Goal: Task Accomplishment & Management: Manage account settings

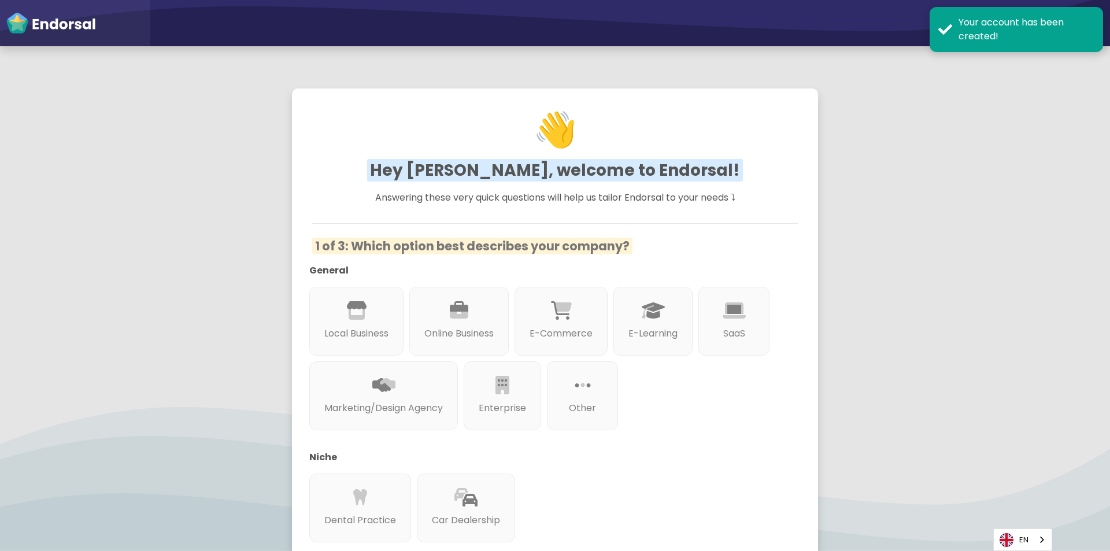
scroll to position [58, 0]
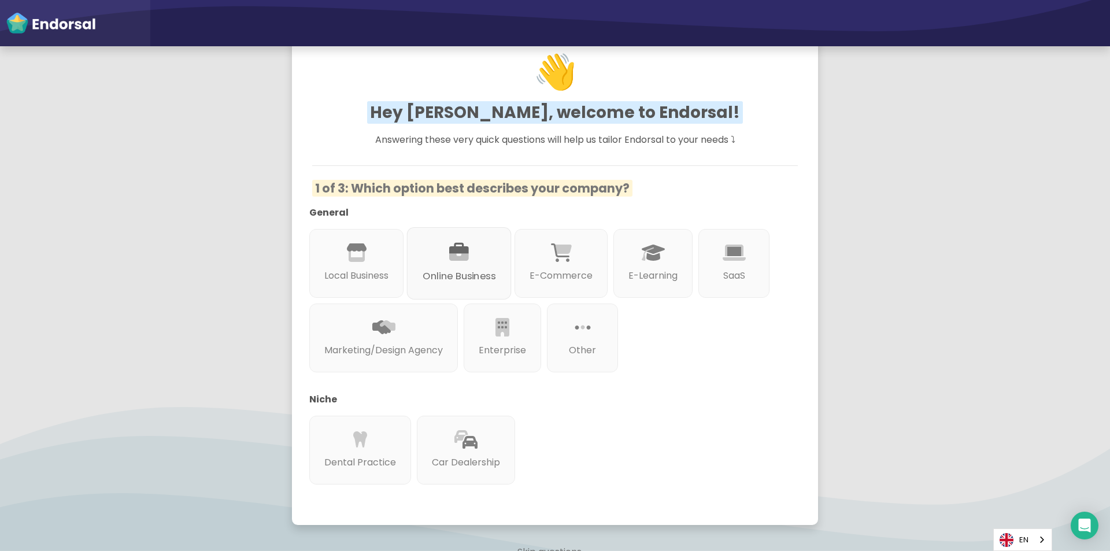
click at [472, 257] on div "Online Business" at bounding box center [459, 263] width 105 height 72
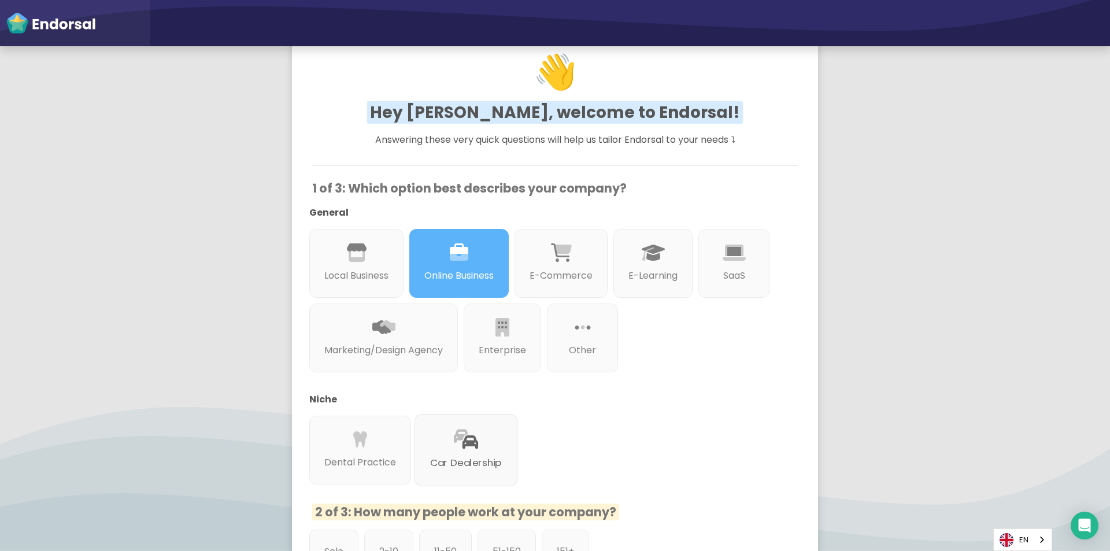
scroll to position [258, 0]
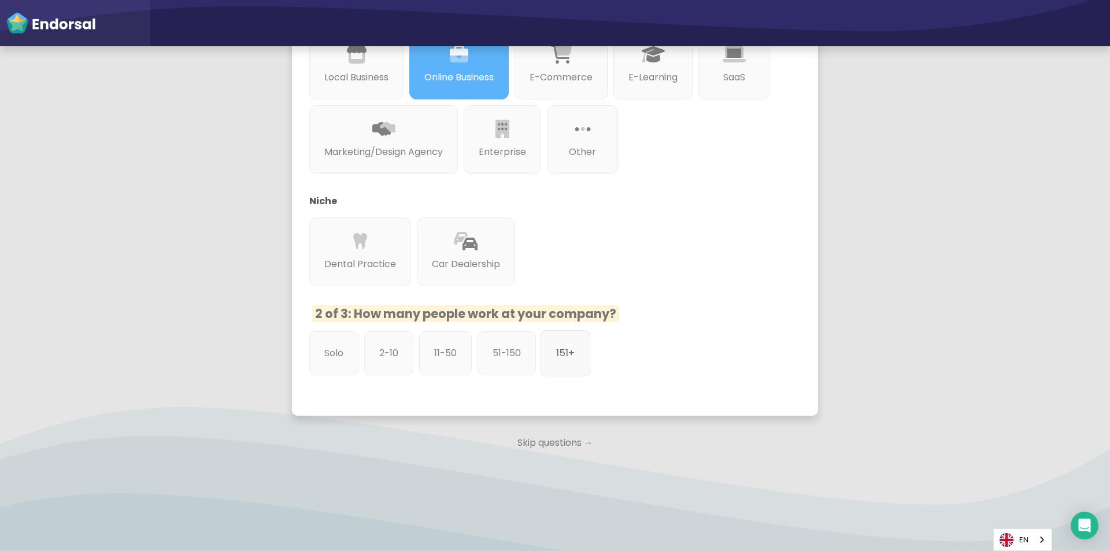
click at [572, 359] on p "151+" at bounding box center [565, 353] width 19 height 14
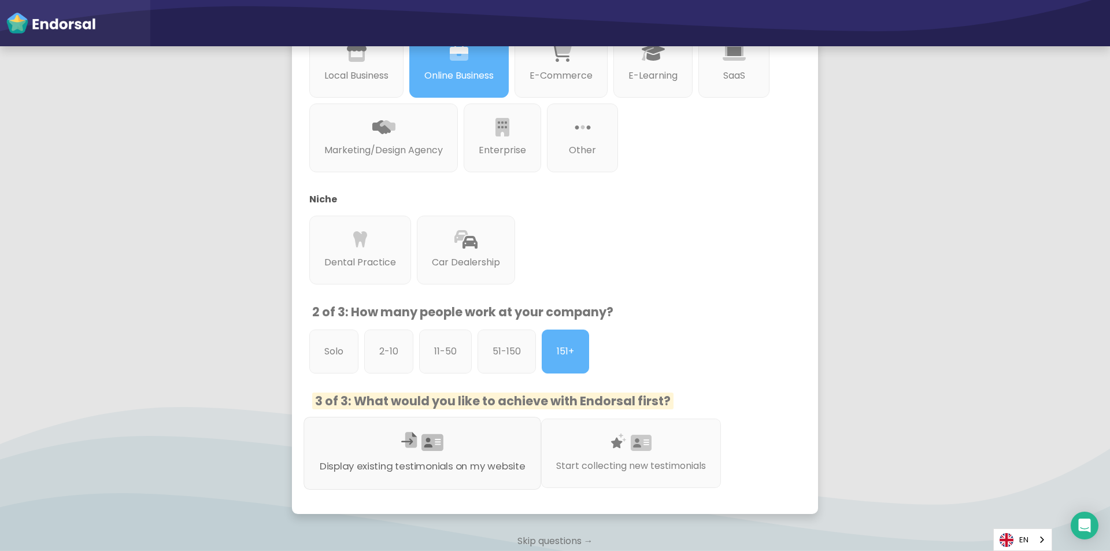
click at [445, 450] on div "Display existing testimonials on my website" at bounding box center [423, 453] width 238 height 73
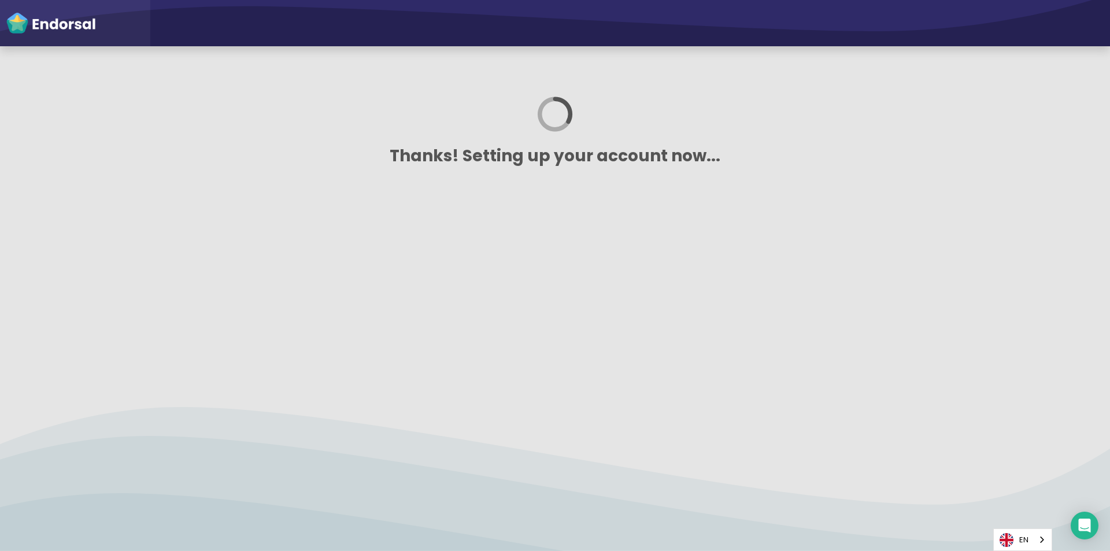
scroll to position [0, 0]
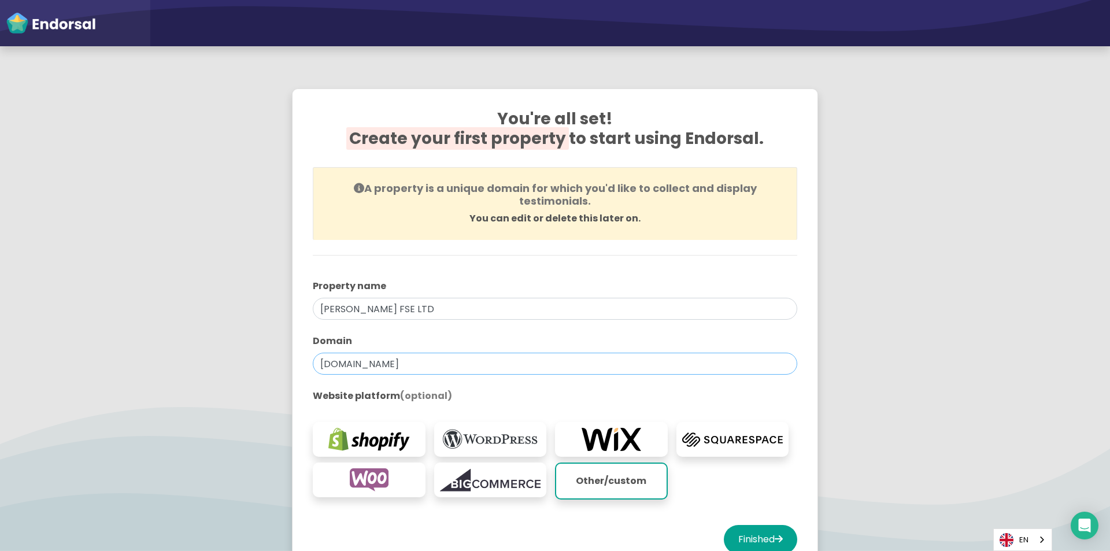
drag, startPoint x: 402, startPoint y: 365, endPoint x: 231, endPoint y: 384, distance: 172.8
click at [231, 384] on app-survey "You're all set! Create your first property to start using Endorsal. A property …" at bounding box center [555, 341] width 1110 height 534
paste input "[URL][DOMAIN_NAME]"
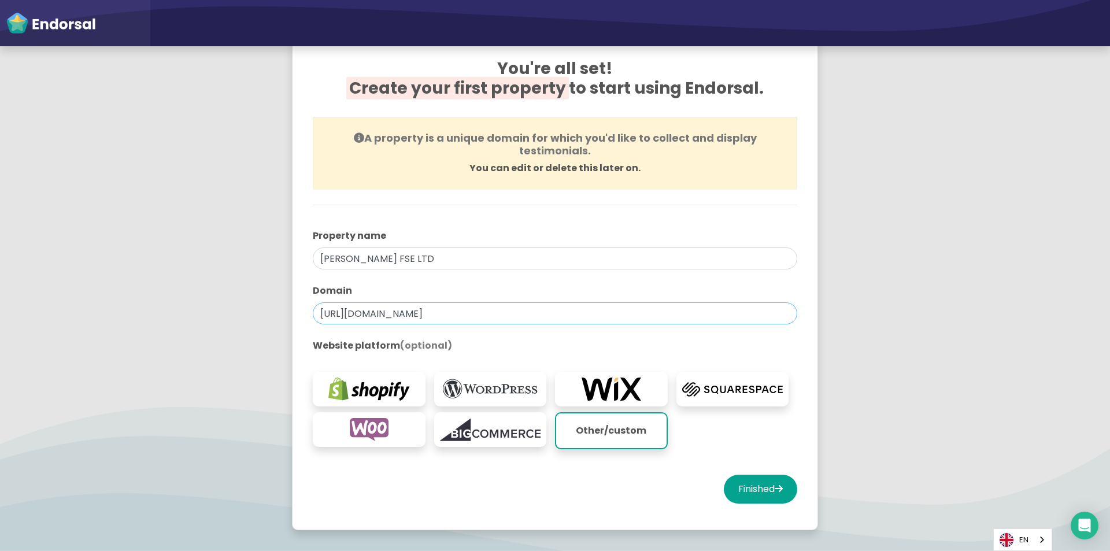
scroll to position [116, 0]
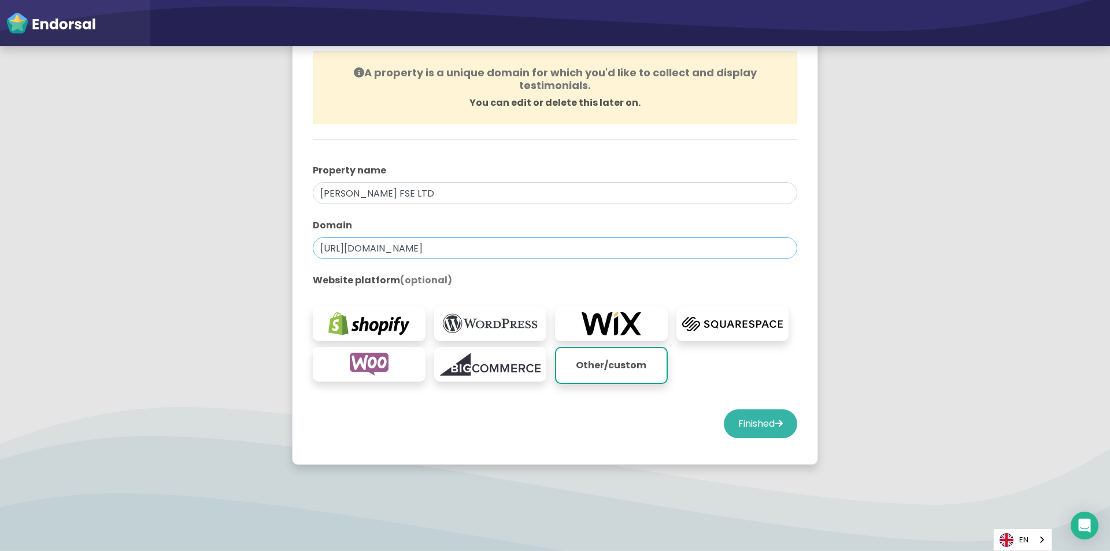
type input "[URL][DOMAIN_NAME]"
click at [775, 426] on icon at bounding box center [779, 423] width 8 height 9
select select "14"
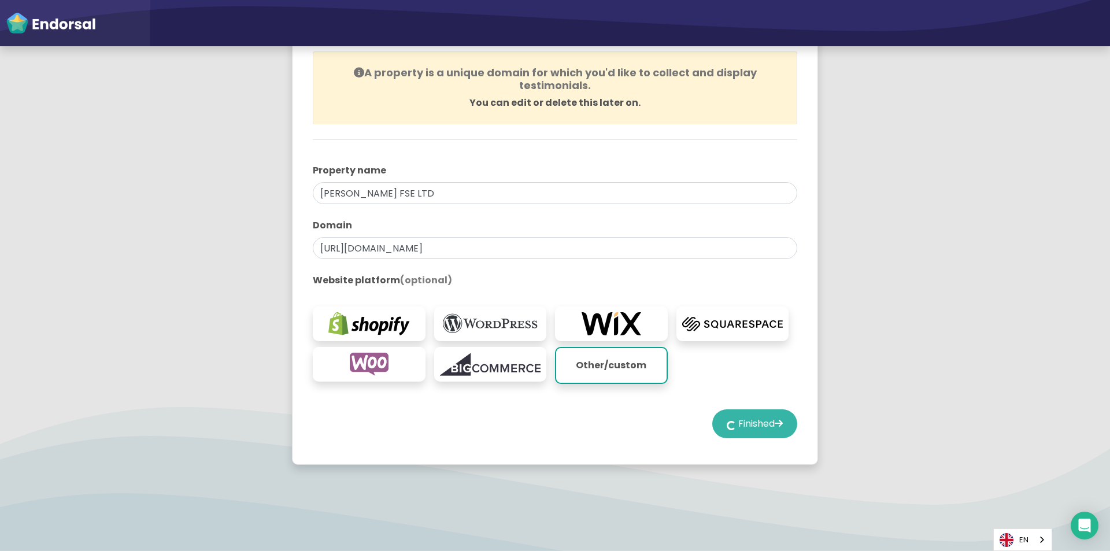
select select "14"
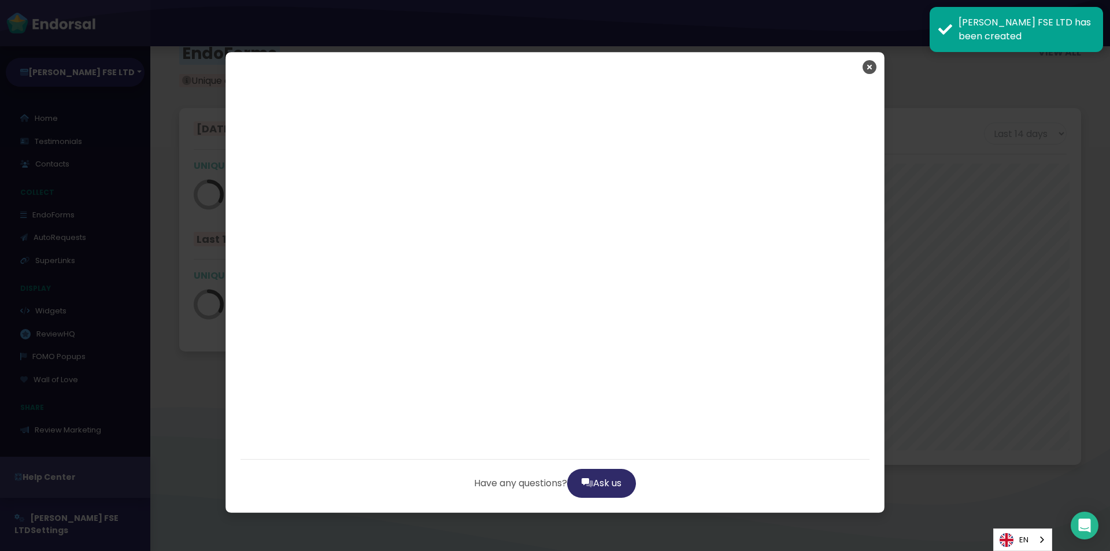
scroll to position [2116, 0]
click at [869, 69] on icon "Close" at bounding box center [870, 67] width 14 height 29
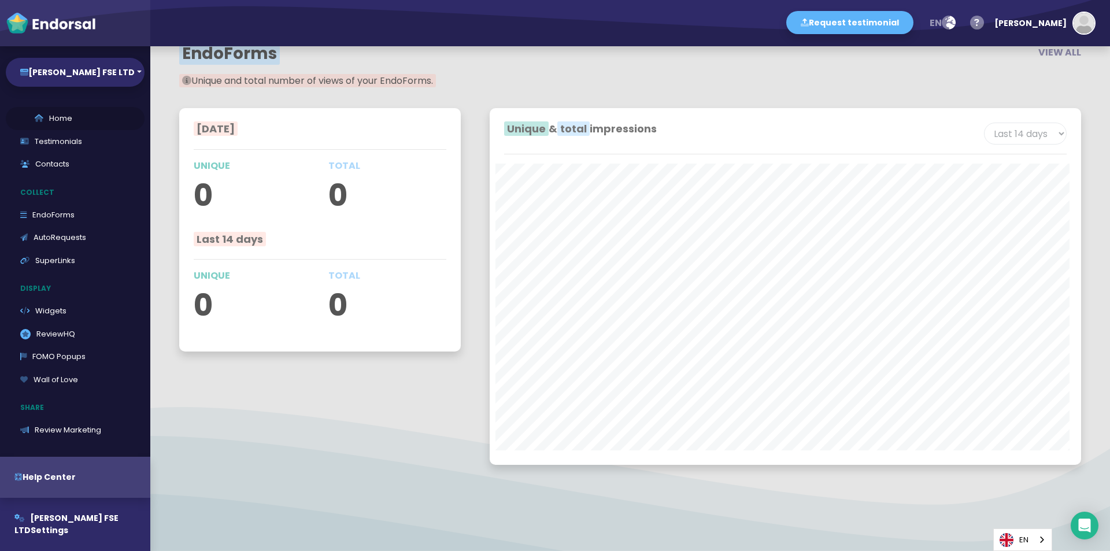
click at [73, 114] on link "Home" at bounding box center [75, 118] width 139 height 23
select select "14"
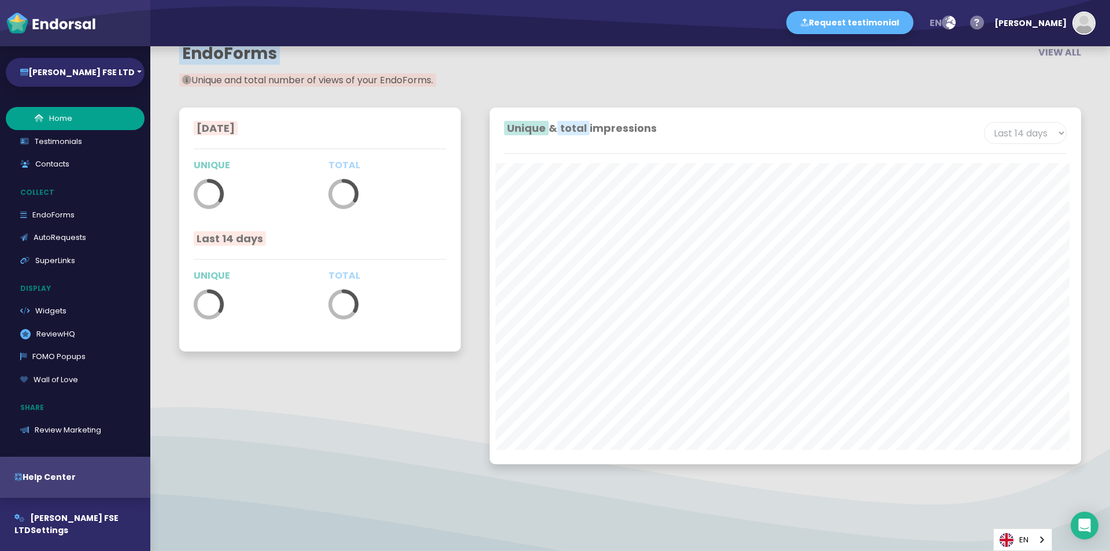
scroll to position [357, 586]
click at [92, 138] on link "Testimonials" at bounding box center [75, 141] width 139 height 23
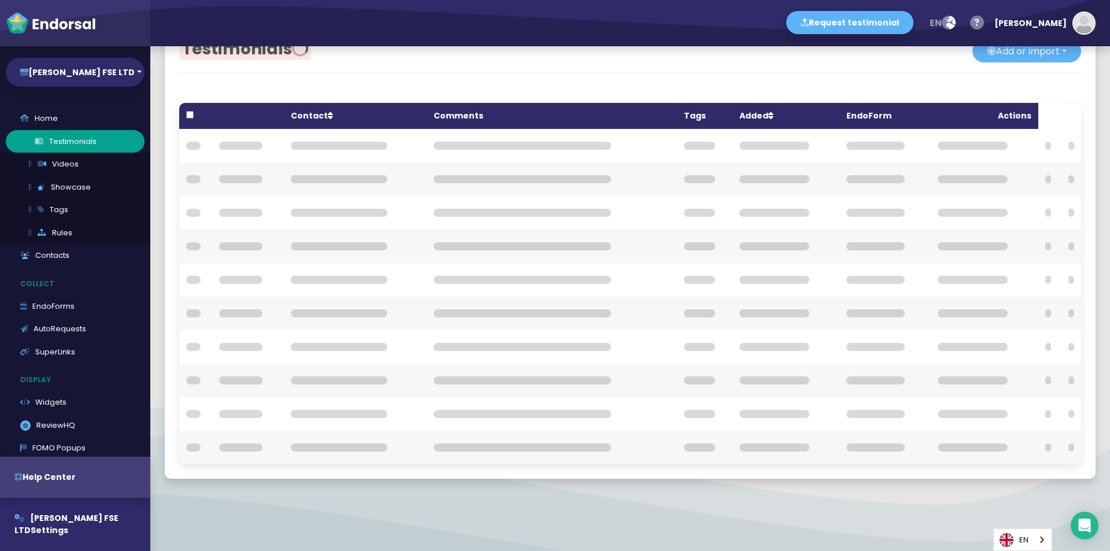
scroll to position [35, 0]
checkbox input "true"
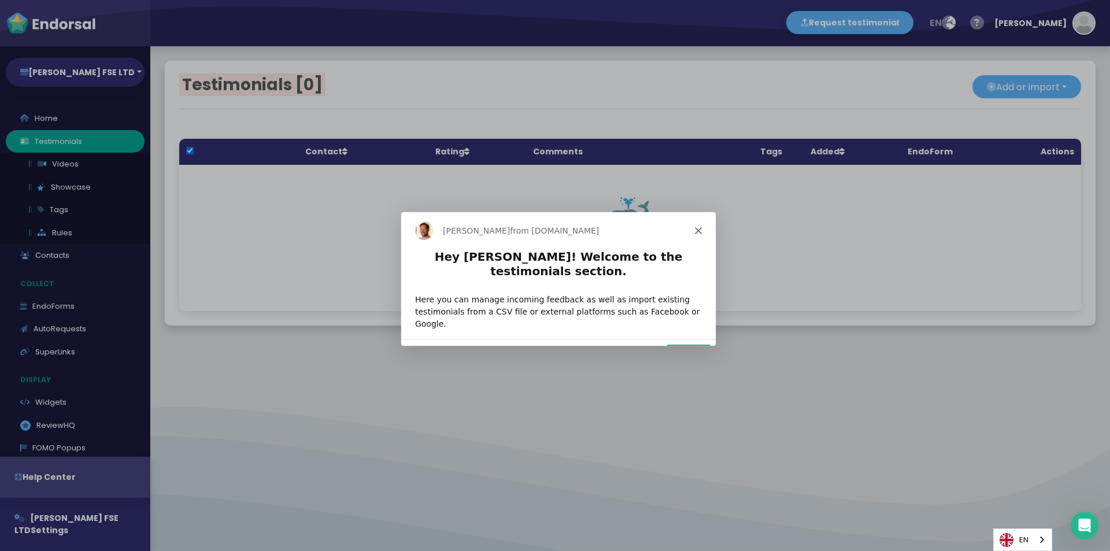
scroll to position [0, 0]
click at [694, 226] on div "[PERSON_NAME] from [DOMAIN_NAME]" at bounding box center [558, 229] width 315 height 37
click at [703, 233] on div "[PERSON_NAME] from [DOMAIN_NAME]" at bounding box center [558, 229] width 315 height 37
click at [699, 230] on icon "Close" at bounding box center [698, 229] width 7 height 7
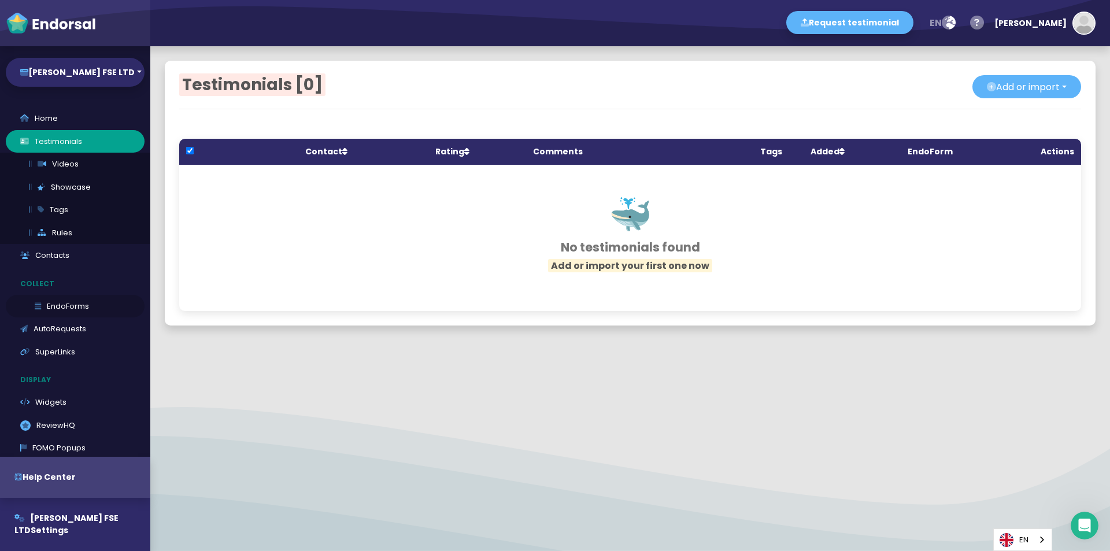
click at [76, 307] on link "EndoForms" at bounding box center [75, 306] width 139 height 23
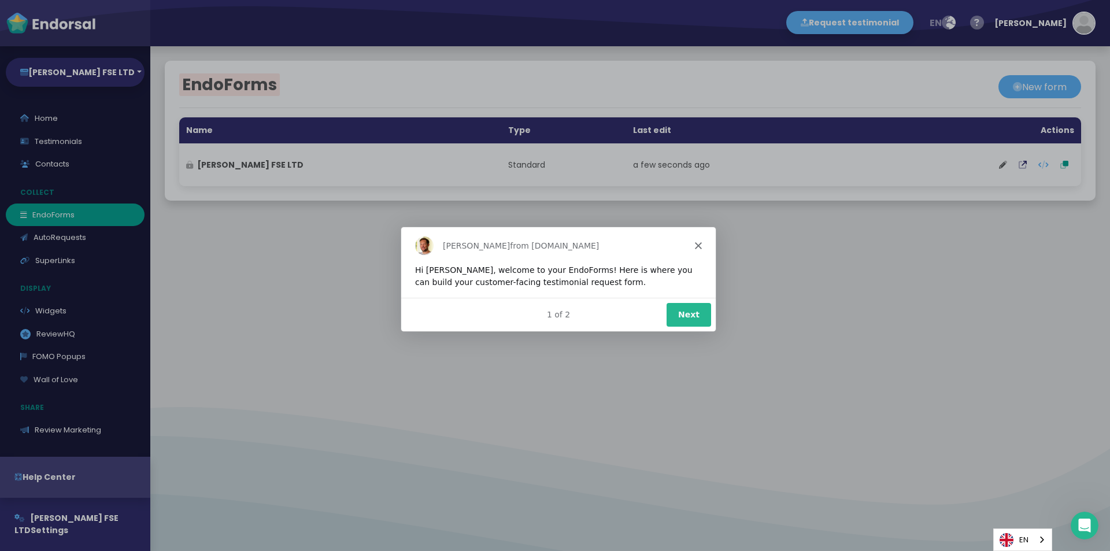
click at [698, 240] on div "[PERSON_NAME] from [DOMAIN_NAME]" at bounding box center [558, 244] width 315 height 37
click at [699, 248] on div "[PERSON_NAME] from [DOMAIN_NAME]" at bounding box center [558, 244] width 315 height 37
click at [699, 250] on div "[PERSON_NAME] from [DOMAIN_NAME]" at bounding box center [558, 244] width 315 height 37
click at [694, 246] on div "[PERSON_NAME] from [DOMAIN_NAME]" at bounding box center [558, 244] width 315 height 37
click at [701, 246] on icon "Close" at bounding box center [698, 244] width 7 height 7
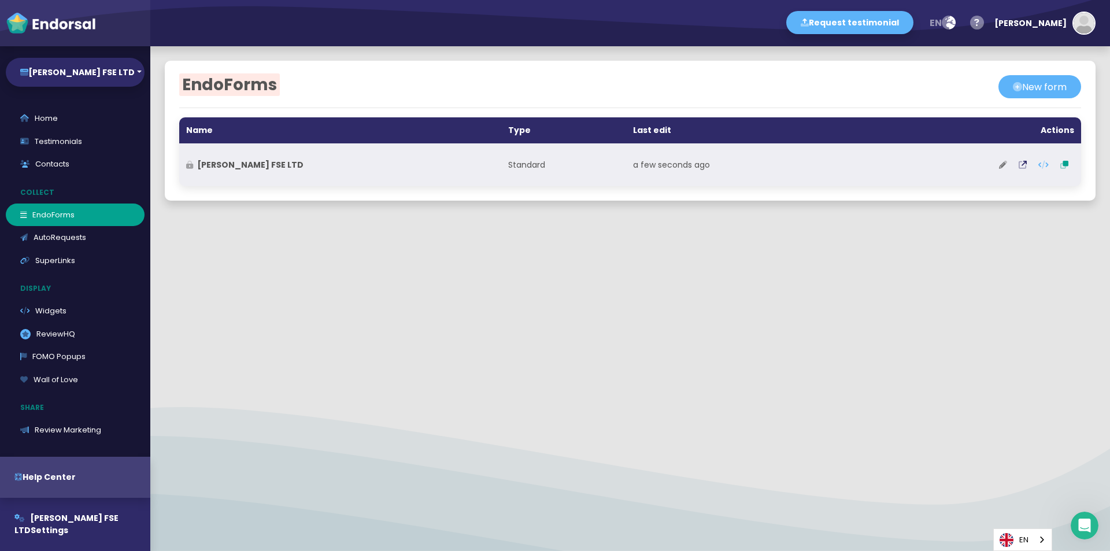
click at [999, 162] on icon at bounding box center [1003, 165] width 8 height 8
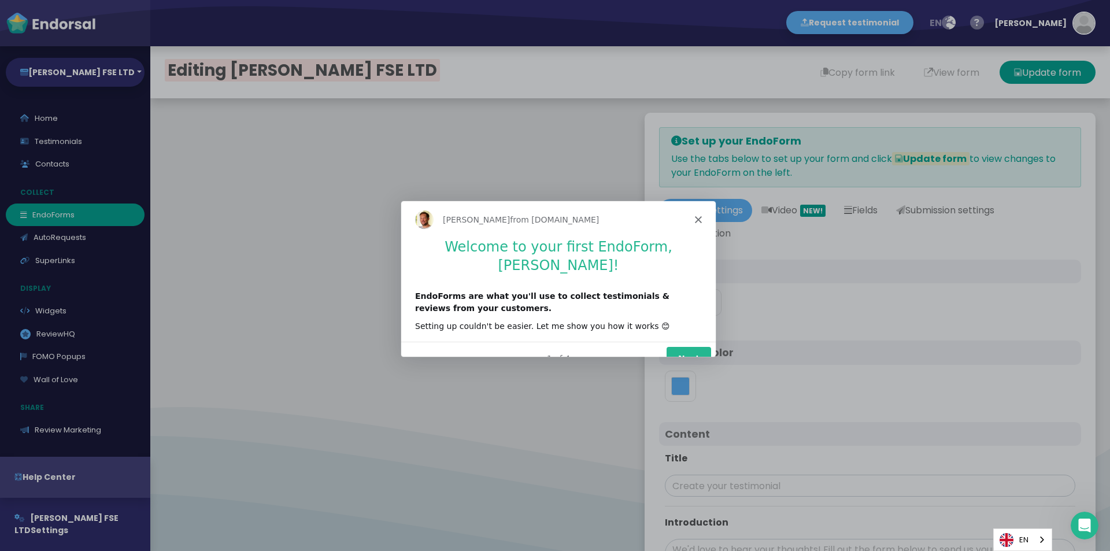
click at [699, 216] on icon "Close" at bounding box center [698, 219] width 7 height 7
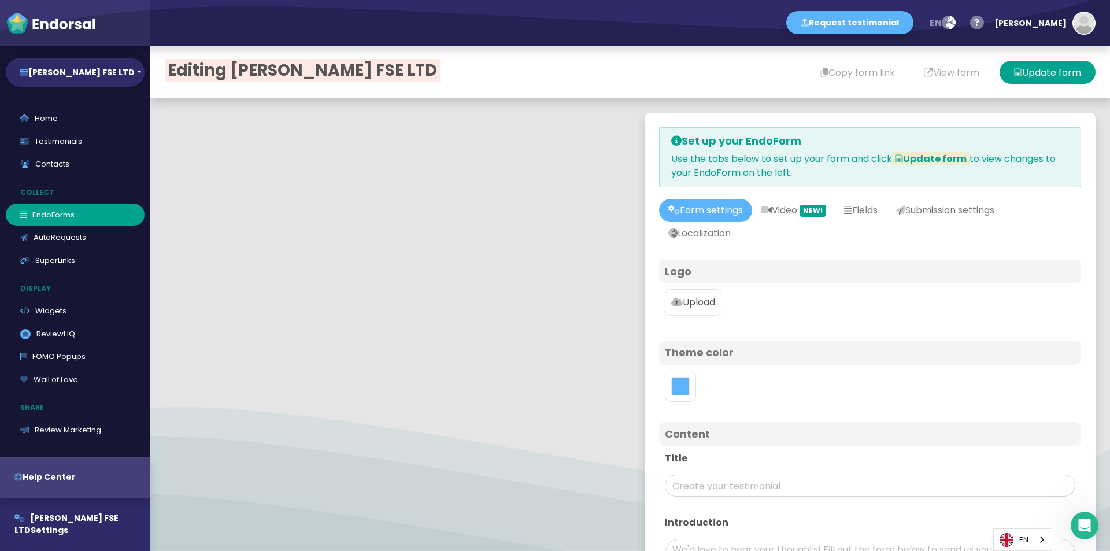
click at [699, 296] on p "Upload" at bounding box center [693, 303] width 44 height 14
click at [0, 0] on input "Upload" at bounding box center [0, 0] width 0 height 0
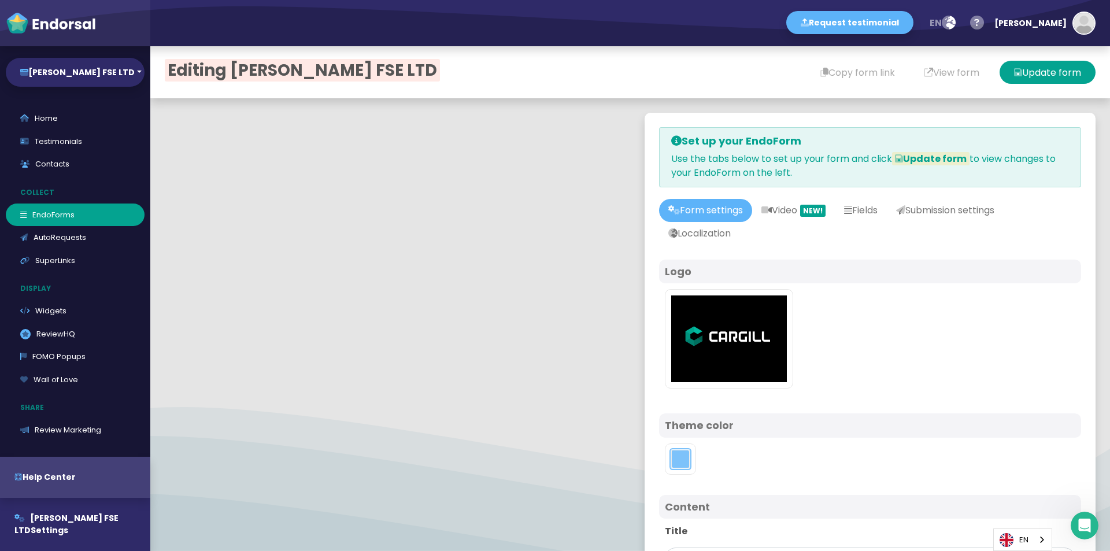
click at [671, 458] on button "toggle color picker dialog" at bounding box center [680, 459] width 19 height 19
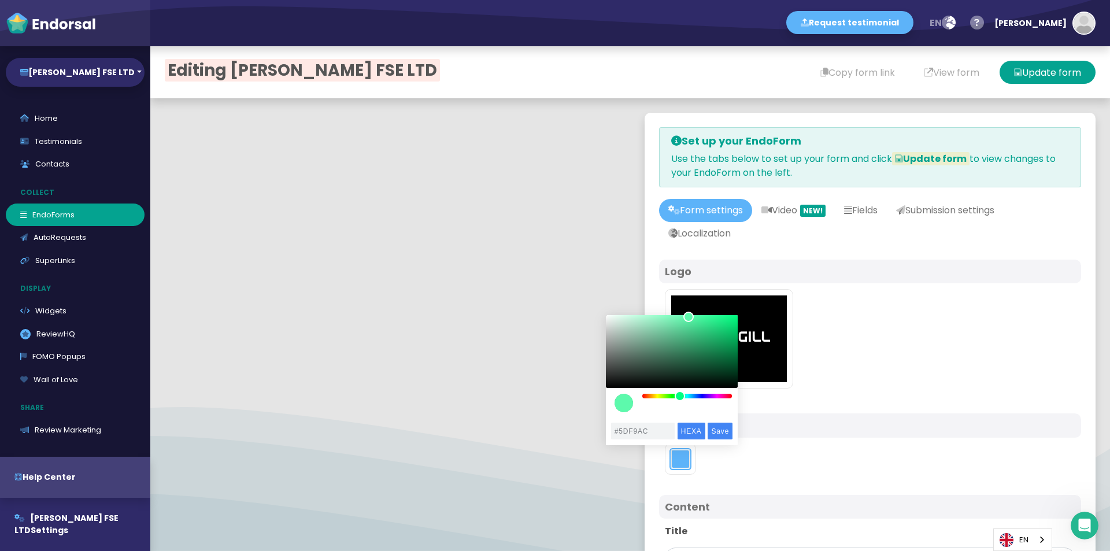
drag, startPoint x: 695, startPoint y: 398, endPoint x: 680, endPoint y: 398, distance: 15.0
click at [680, 398] on div "color picker dialog" at bounding box center [680, 396] width 10 height 10
drag, startPoint x: 690, startPoint y: 319, endPoint x: 740, endPoint y: 337, distance: 52.7
click at [740, 337] on div "color picker dialog" at bounding box center [738, 336] width 10 height 10
click at [686, 396] on div "color picker dialog" at bounding box center [686, 396] width 10 height 10
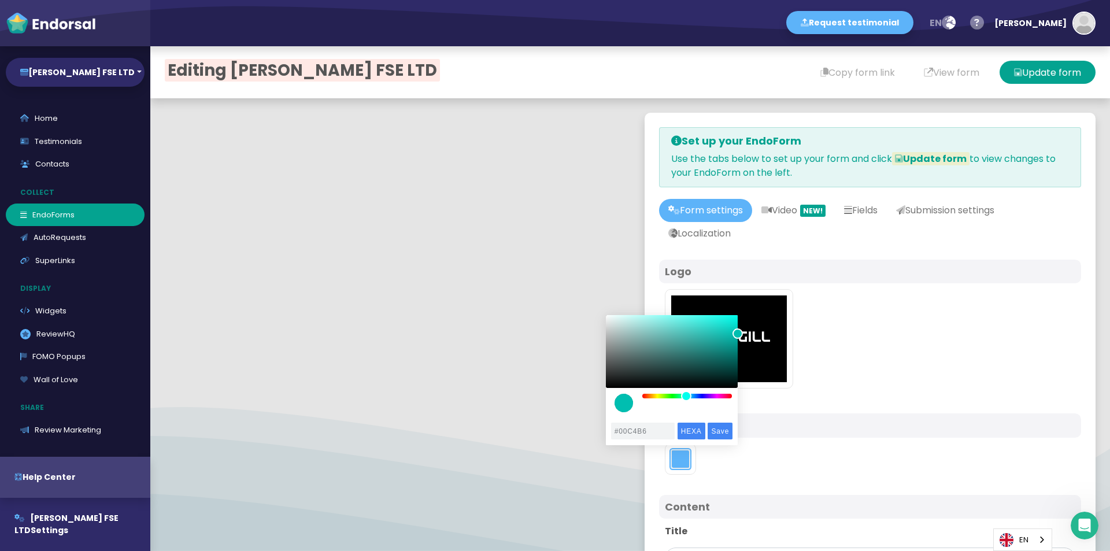
type input "#00C6B8"
drag, startPoint x: 740, startPoint y: 338, endPoint x: 738, endPoint y: 331, distance: 7.0
click at [738, 331] on div "color picker dialog" at bounding box center [738, 331] width 10 height 10
click at [723, 429] on input "Save" at bounding box center [720, 431] width 25 height 17
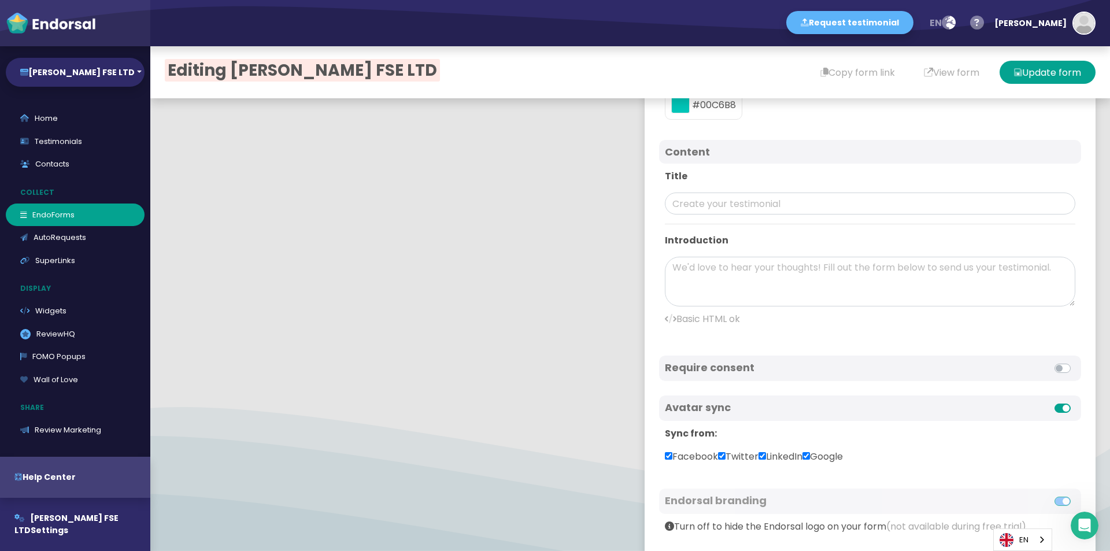
scroll to position [463, 0]
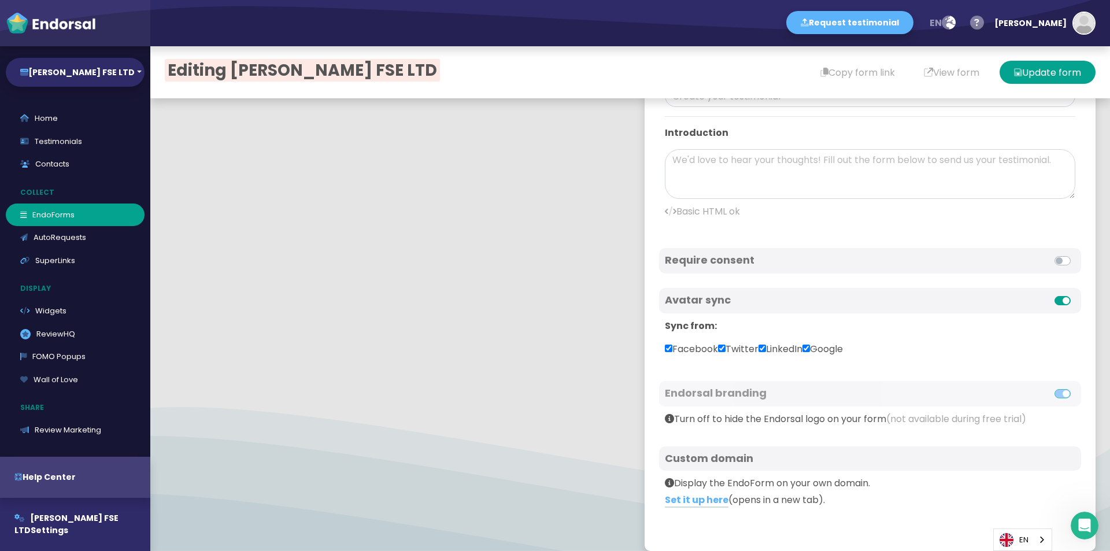
click at [674, 346] on label "Facebook" at bounding box center [691, 349] width 53 height 14
click at [673, 346] on input "Facebook" at bounding box center [669, 349] width 8 height 8
checkbox input "false"
click at [727, 349] on label "Twitter" at bounding box center [738, 349] width 40 height 14
click at [726, 349] on input "Twitter" at bounding box center [722, 349] width 8 height 8
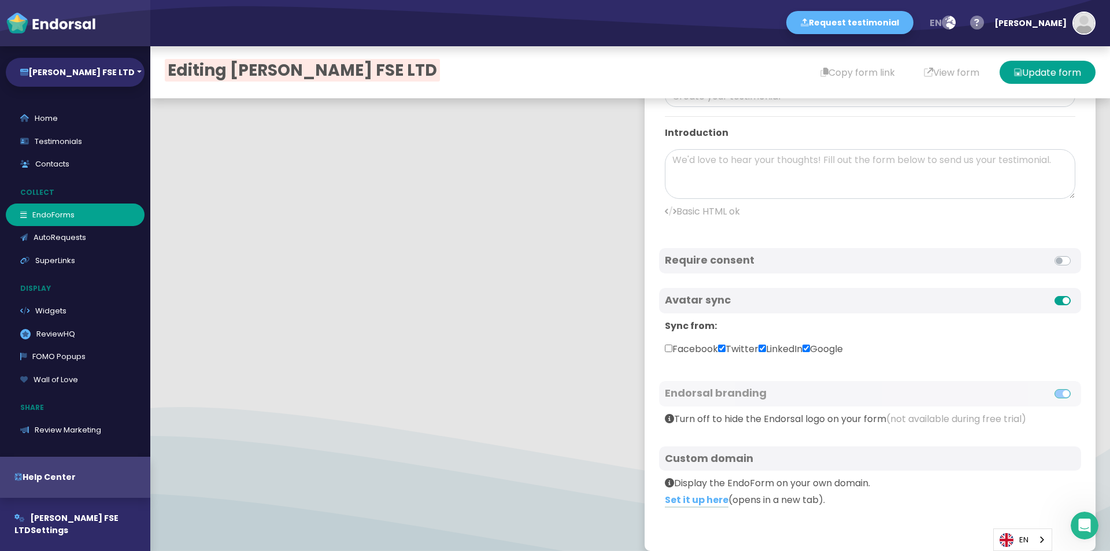
checkbox input "false"
click at [766, 350] on input "LinkedIn" at bounding box center [763, 349] width 8 height 8
checkbox input "false"
click at [810, 350] on input "Google" at bounding box center [807, 349] width 8 height 8
checkbox input "false"
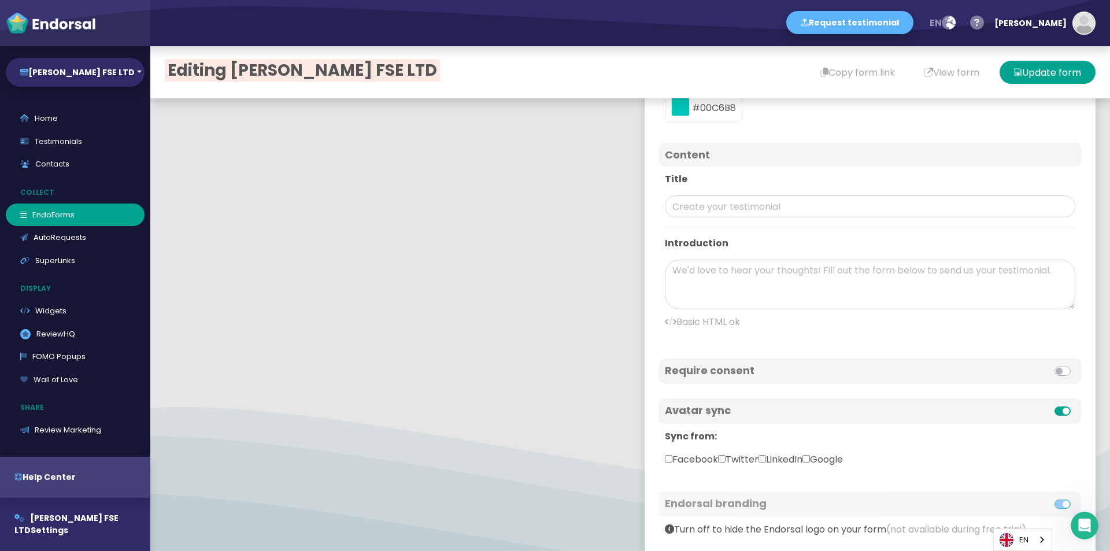
scroll to position [304, 0]
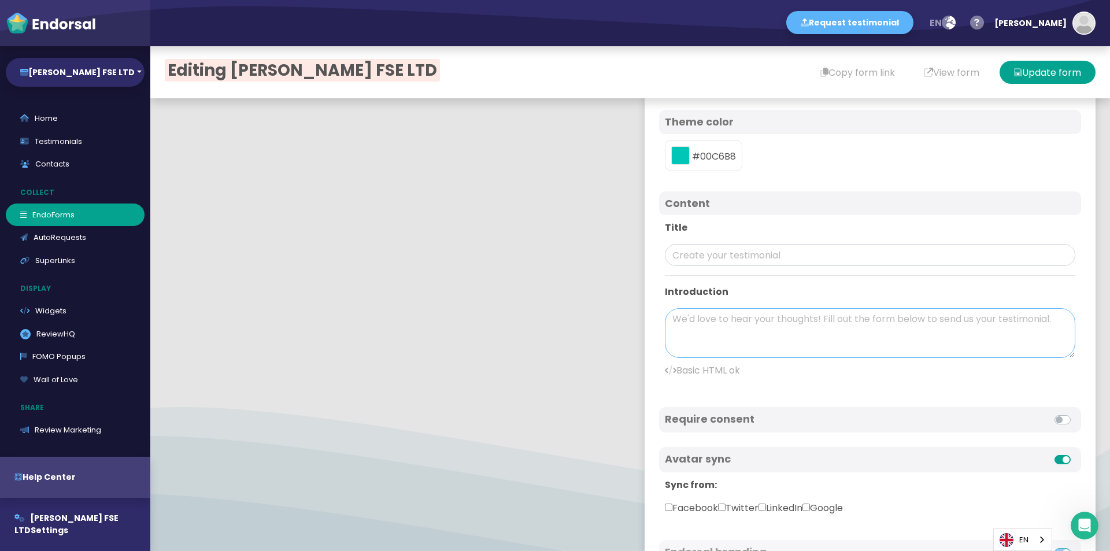
click at [753, 323] on textarea at bounding box center [870, 333] width 411 height 50
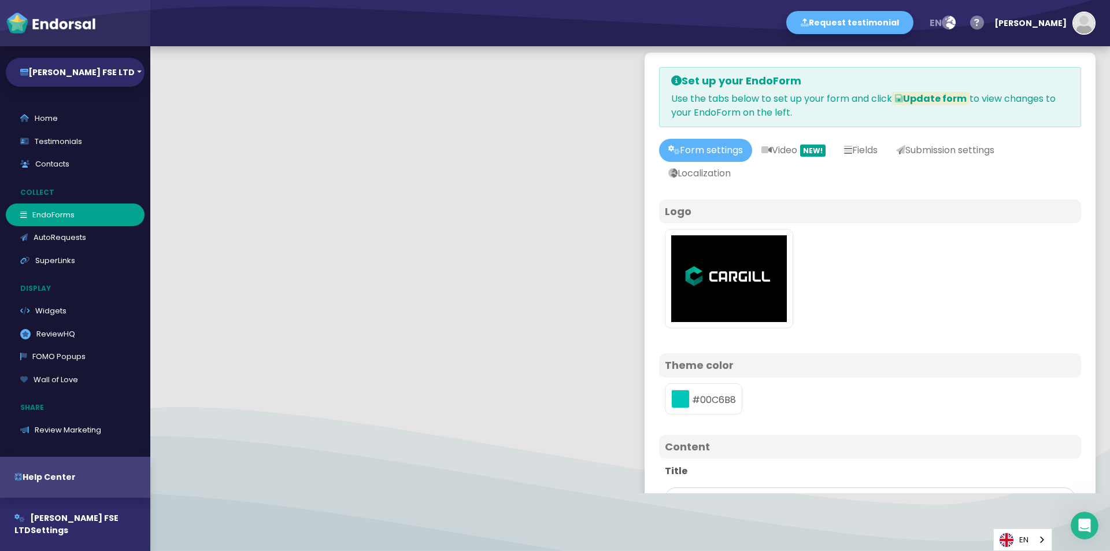
scroll to position [0, 0]
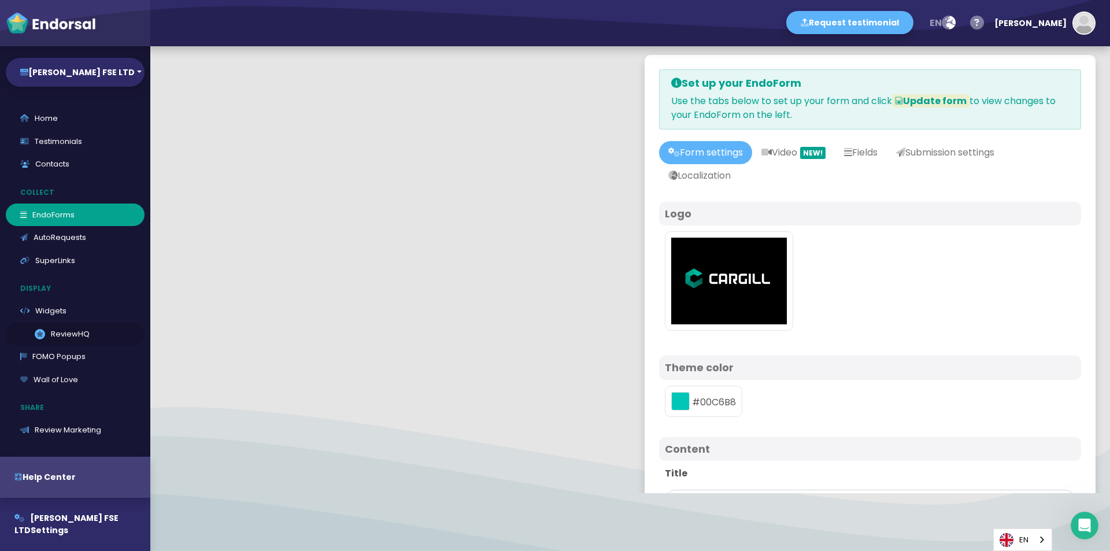
click at [73, 334] on link ".review-hq-icon-1{opacity:0.5;} ReviewHQ" at bounding box center [75, 334] width 139 height 23
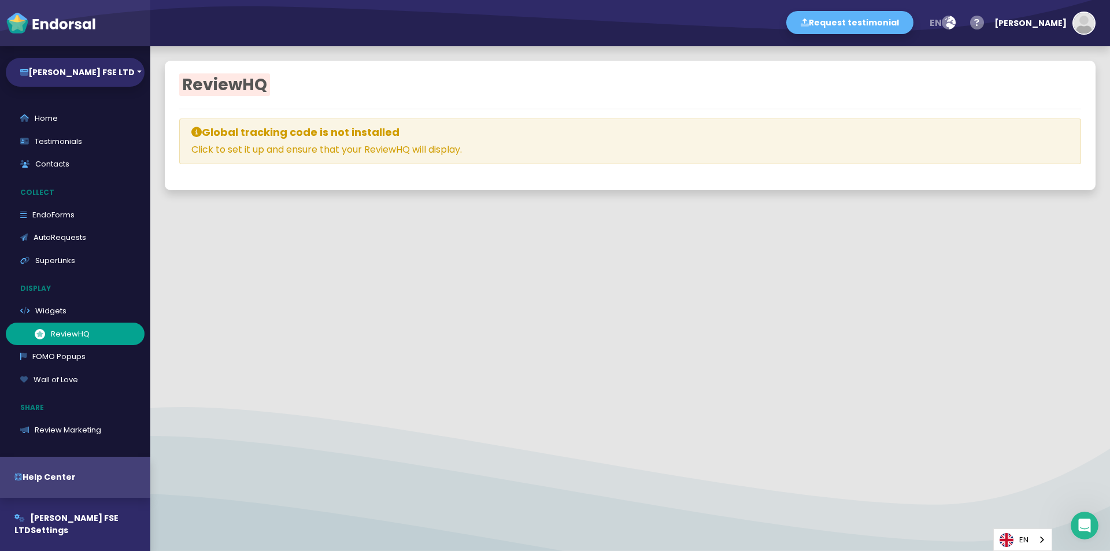
select select
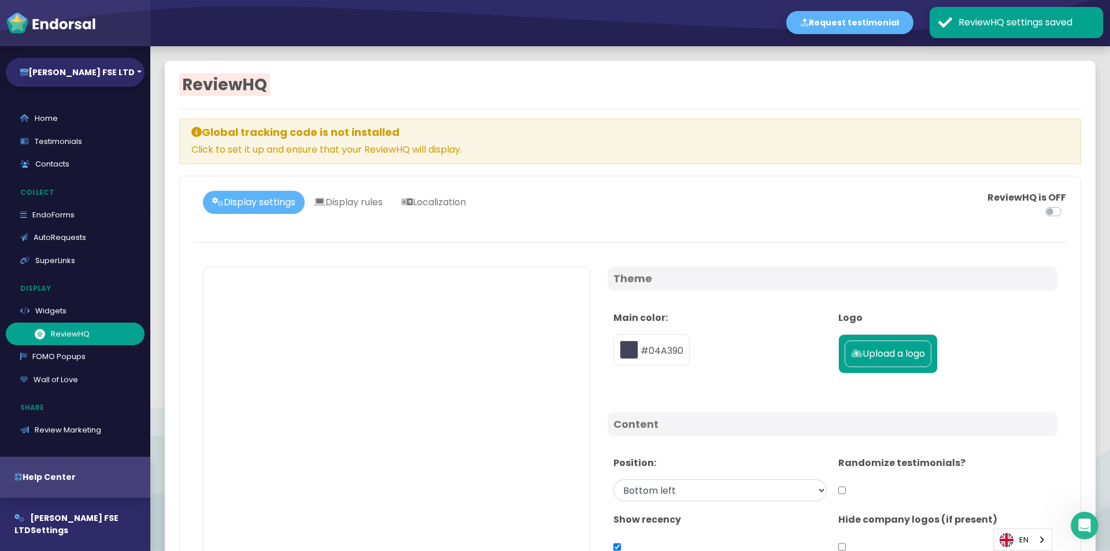
type input "#04A390"
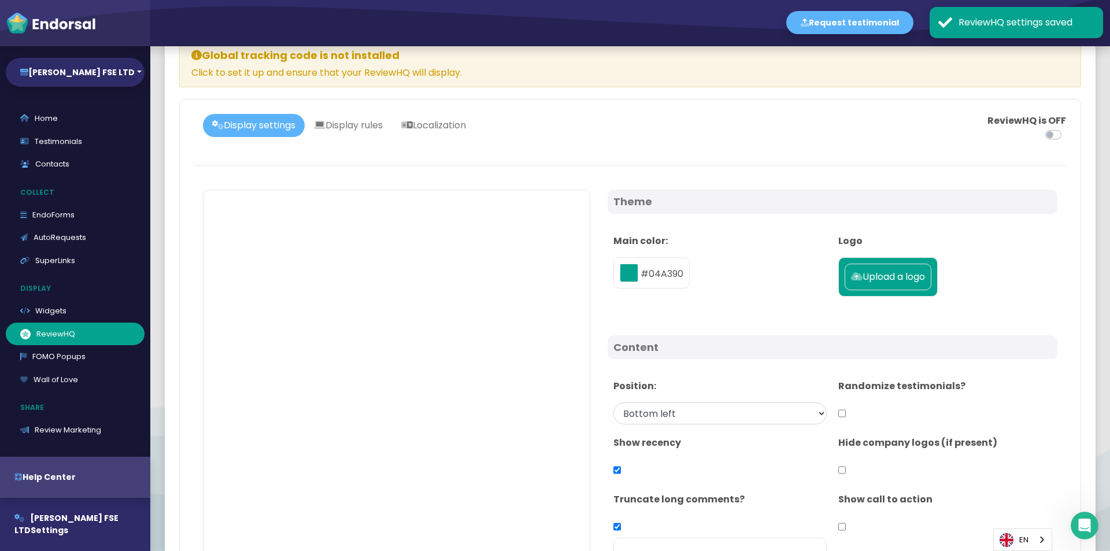
scroll to position [58, 0]
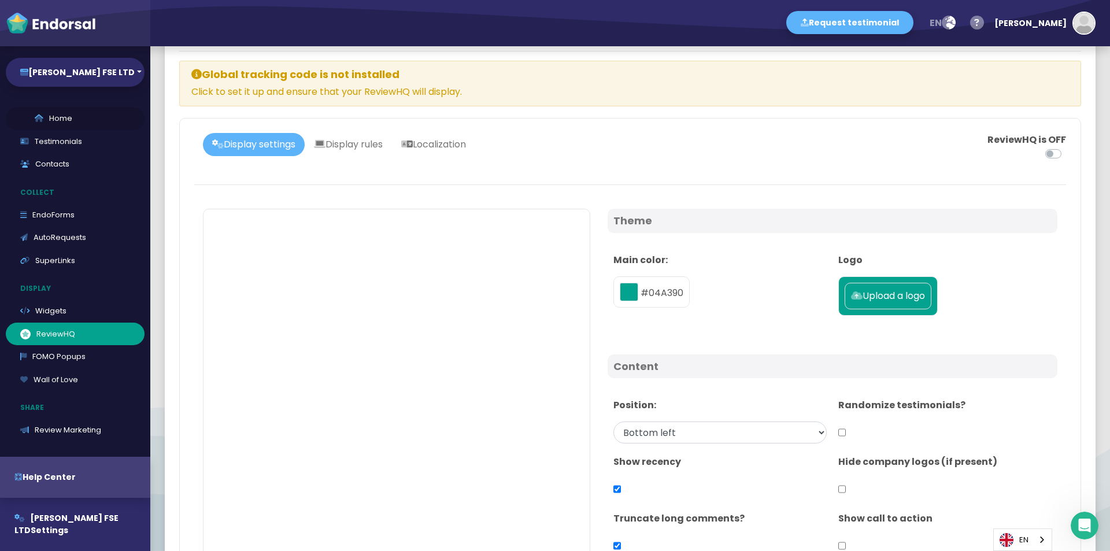
click at [75, 116] on link "Home" at bounding box center [75, 118] width 139 height 23
select select "14"
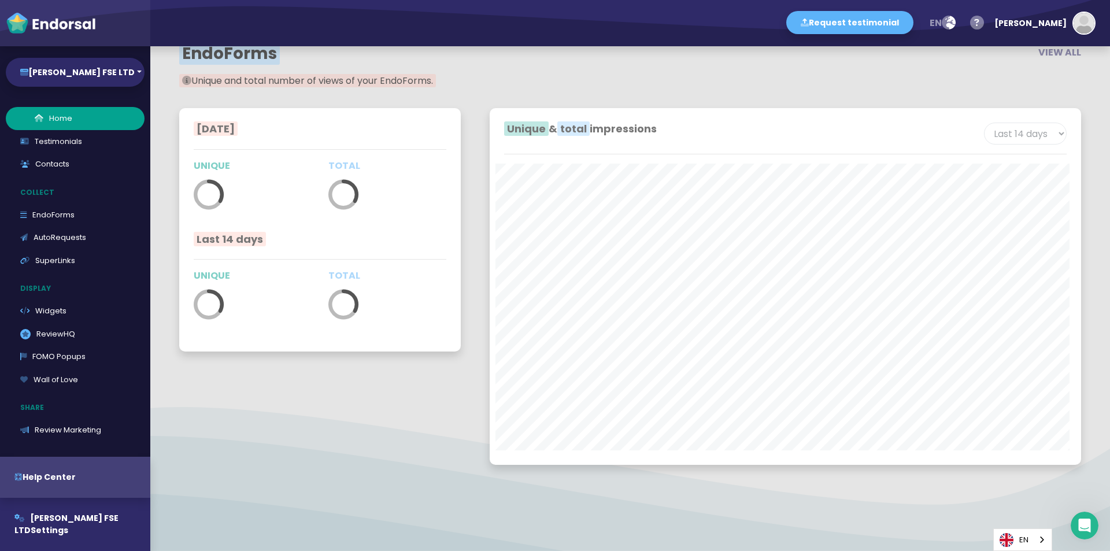
scroll to position [2116, 0]
click at [91, 526] on button "[PERSON_NAME] FSE LTD Settings" at bounding box center [75, 524] width 150 height 53
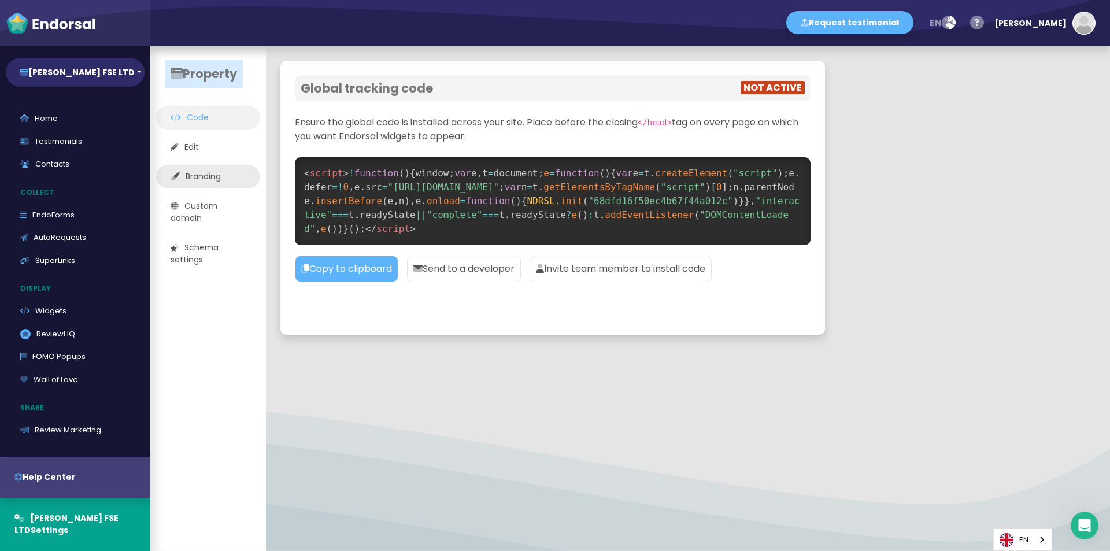
click at [226, 170] on link "Branding" at bounding box center [208, 177] width 104 height 24
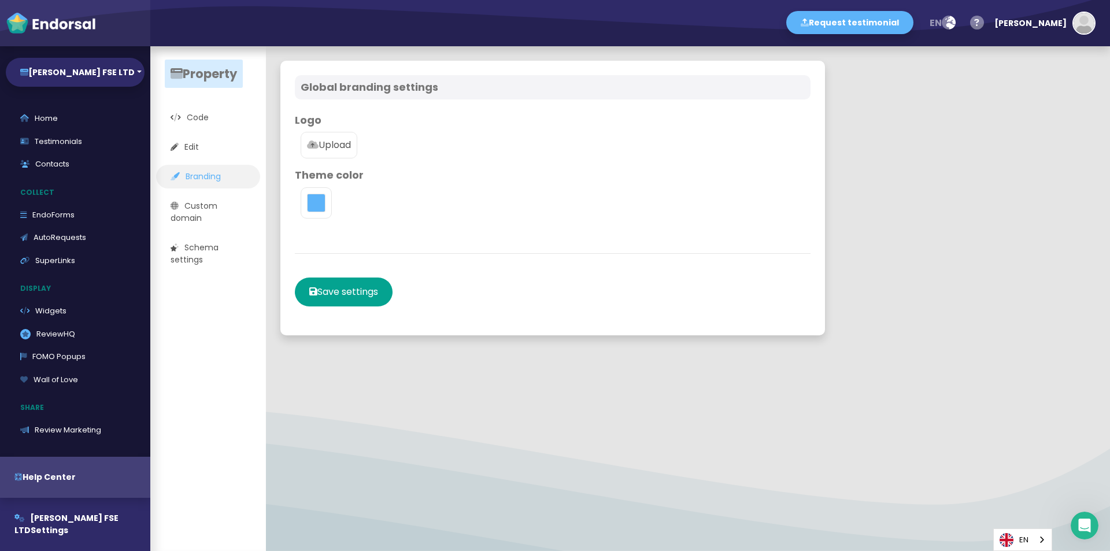
click at [346, 144] on p "Upload" at bounding box center [329, 145] width 44 height 14
click at [0, 0] on input "Upload" at bounding box center [0, 0] width 0 height 0
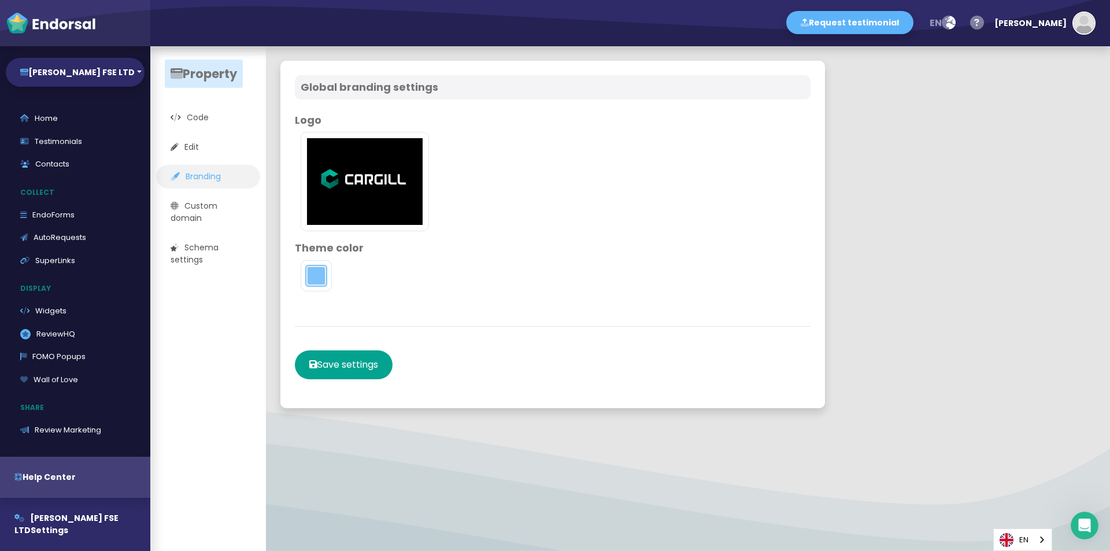
click at [313, 280] on button "toggle color picker dialog" at bounding box center [316, 276] width 19 height 19
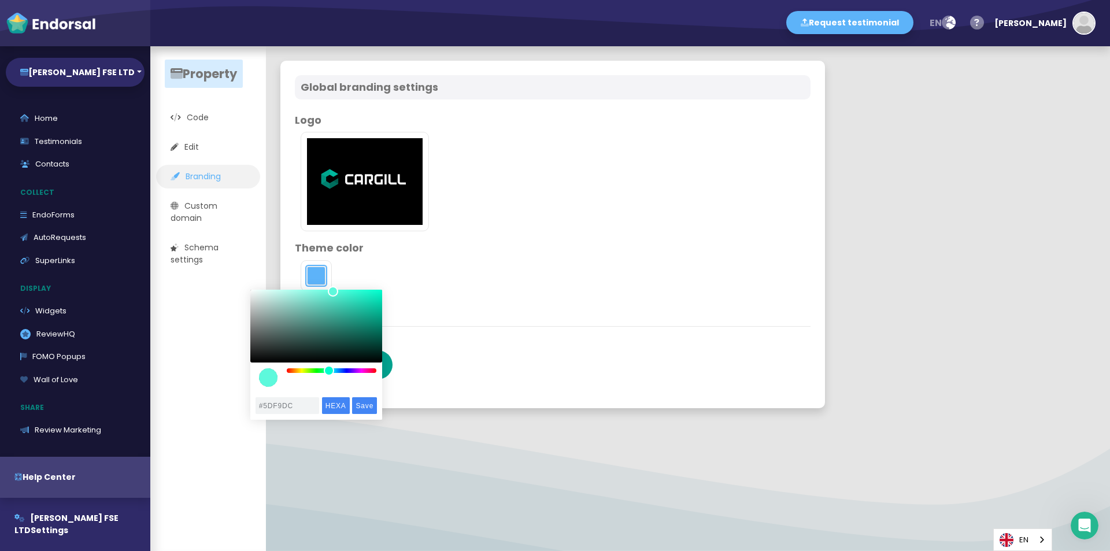
drag, startPoint x: 340, startPoint y: 371, endPoint x: 329, endPoint y: 371, distance: 11.0
click at [329, 371] on div "color picker dialog" at bounding box center [329, 370] width 10 height 10
type input "#05D6AF"
drag, startPoint x: 334, startPoint y: 294, endPoint x: 379, endPoint y: 301, distance: 46.2
click at [379, 301] on div "color picker dialog" at bounding box center [379, 301] width 10 height 10
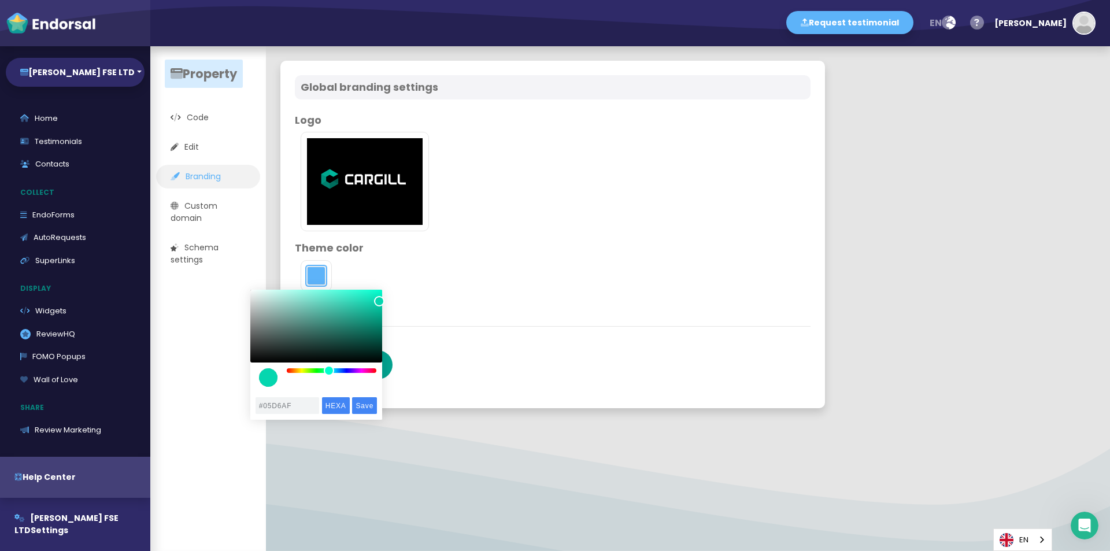
click at [379, 301] on div "color picker dialog" at bounding box center [379, 301] width 10 height 10
click at [370, 402] on input "Save" at bounding box center [364, 405] width 25 height 17
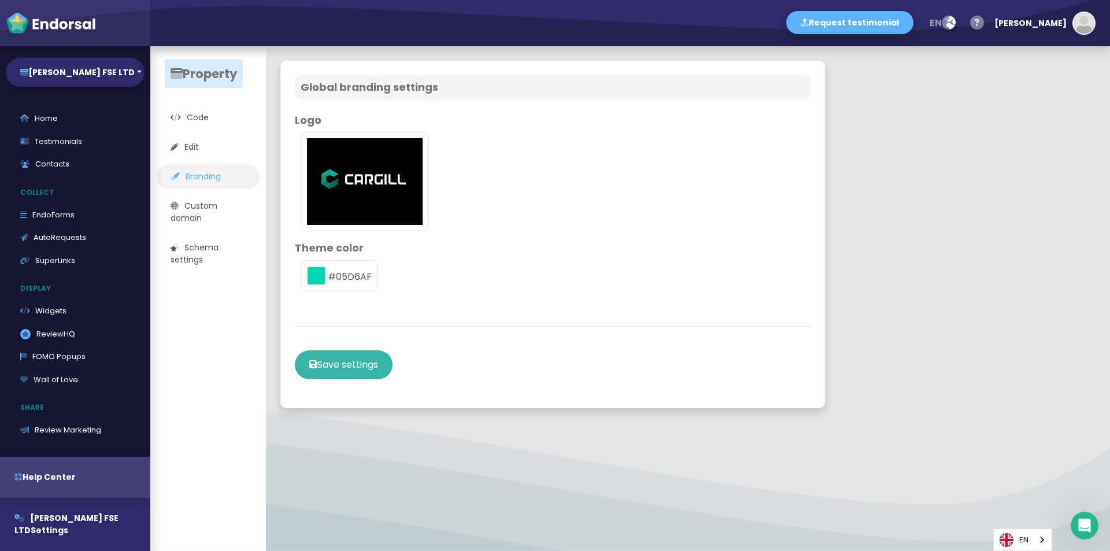
click at [349, 364] on button "Save settings" at bounding box center [344, 364] width 98 height 29
click at [382, 373] on button "Save settings" at bounding box center [344, 364] width 98 height 29
click at [76, 119] on link "Home" at bounding box center [75, 118] width 139 height 23
select select "14"
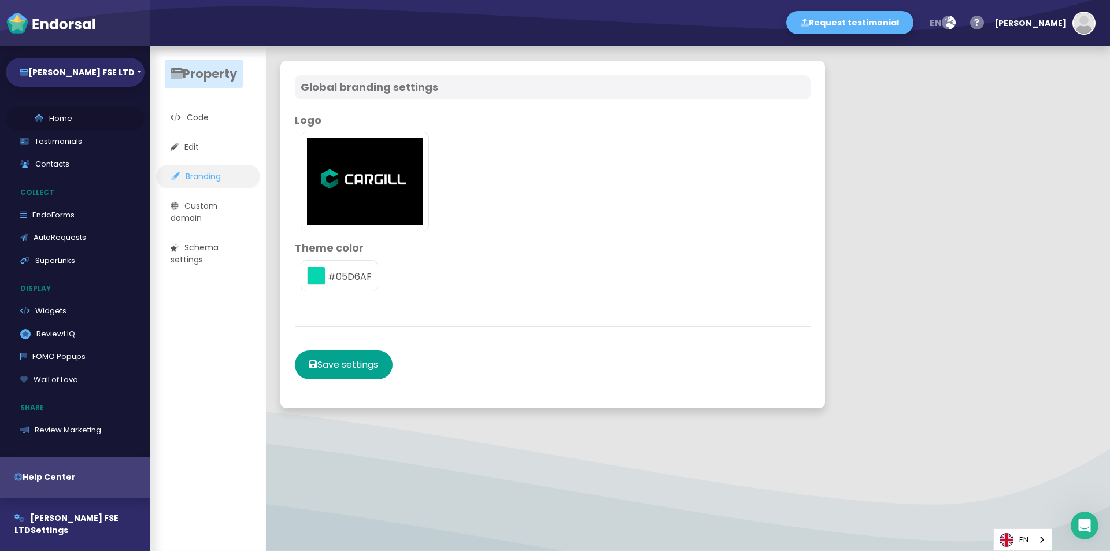
select select "14"
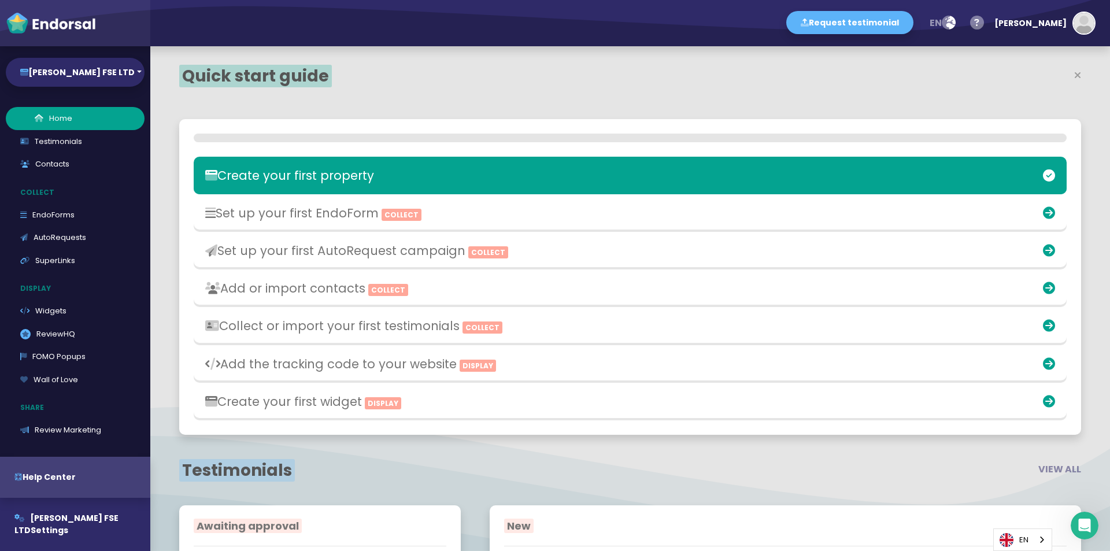
scroll to position [357, 586]
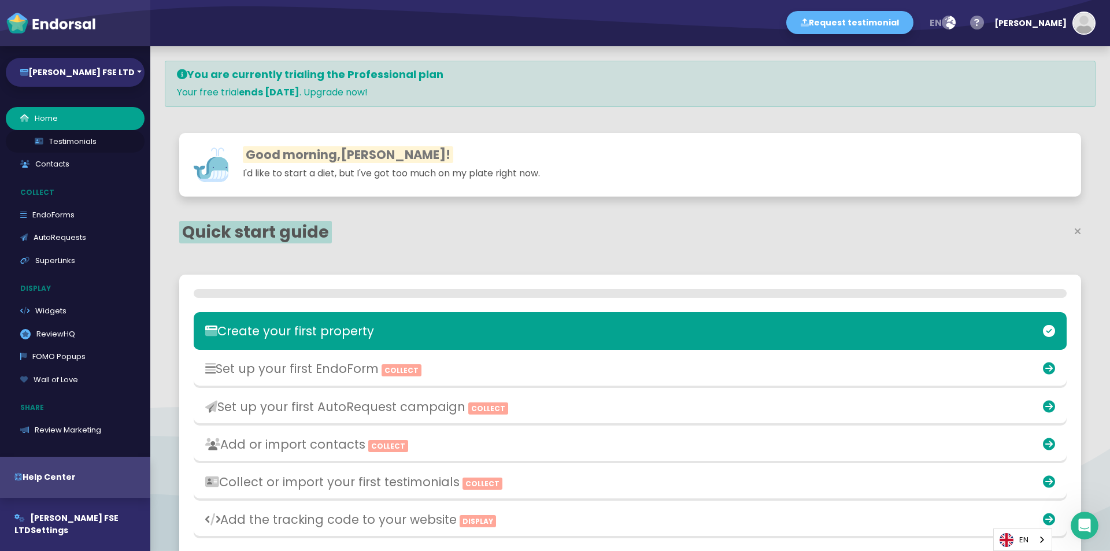
click at [80, 135] on link "Testimonials" at bounding box center [75, 141] width 139 height 23
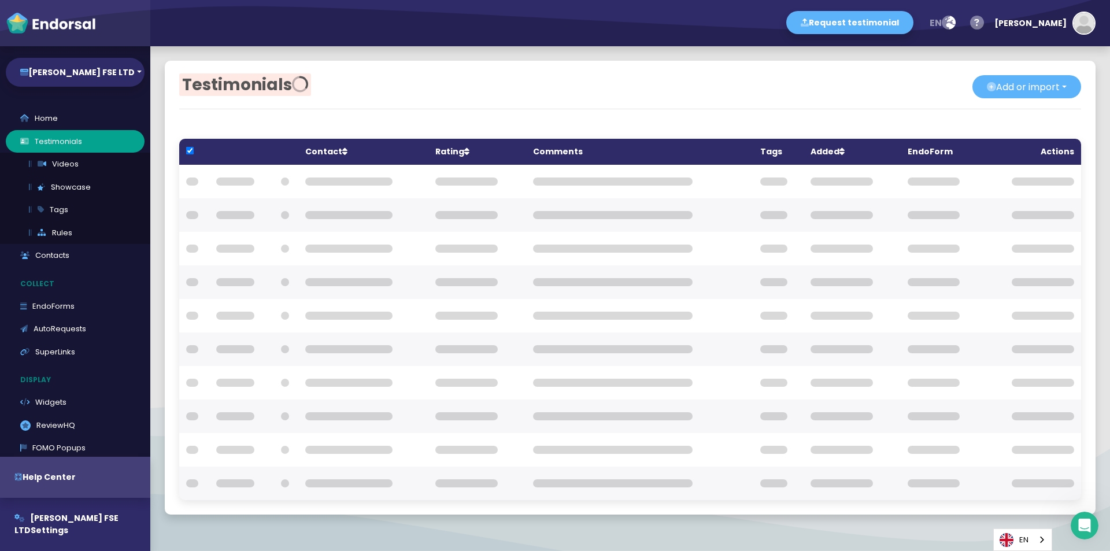
checkbox input "true"
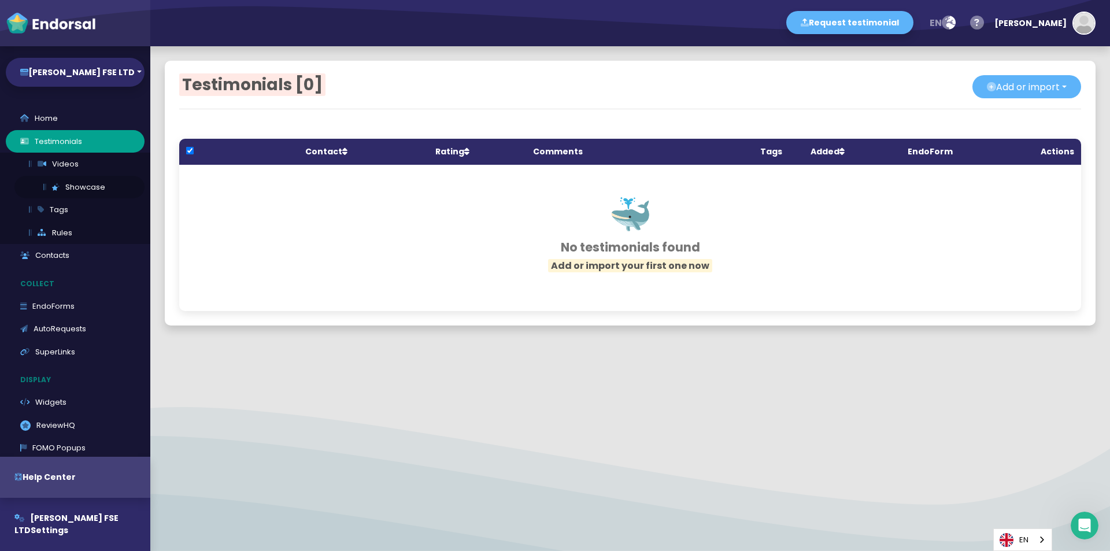
click at [73, 186] on link "Showcase" at bounding box center [79, 187] width 130 height 23
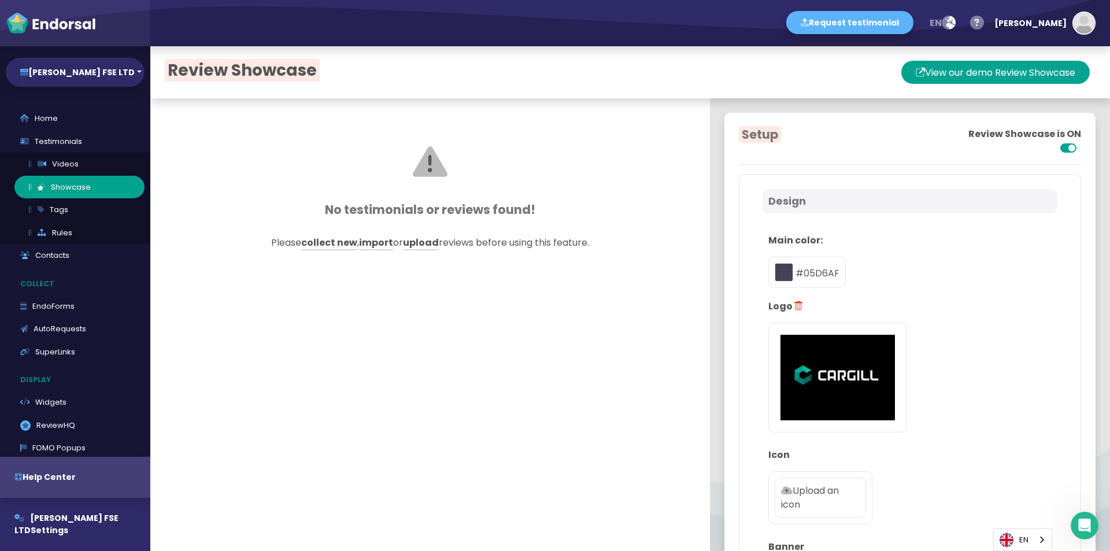
type input "#05D6AF"
click at [974, 77] on button "View our demo Review Showcase" at bounding box center [996, 72] width 189 height 23
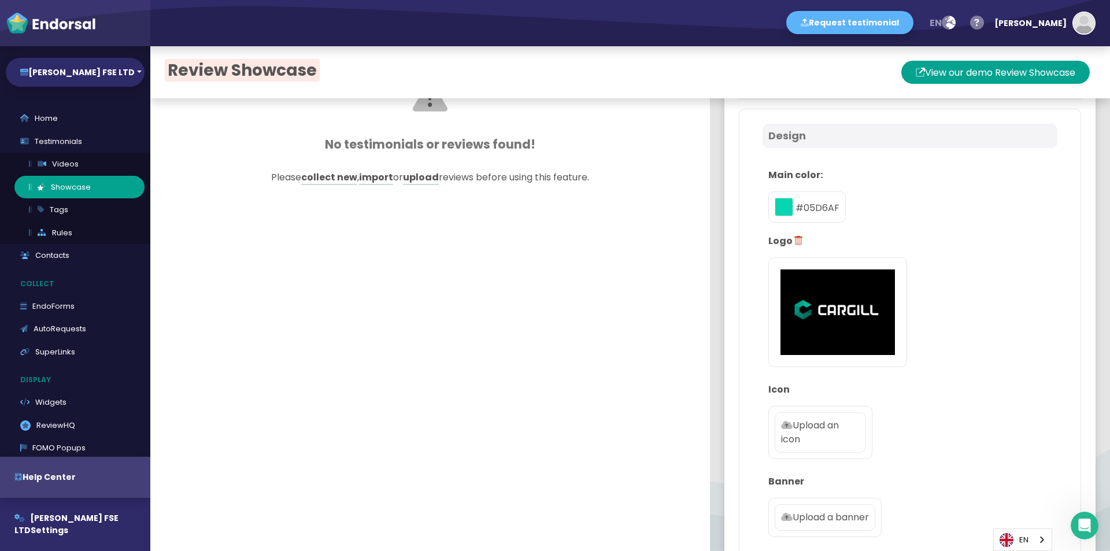
scroll to position [58, 0]
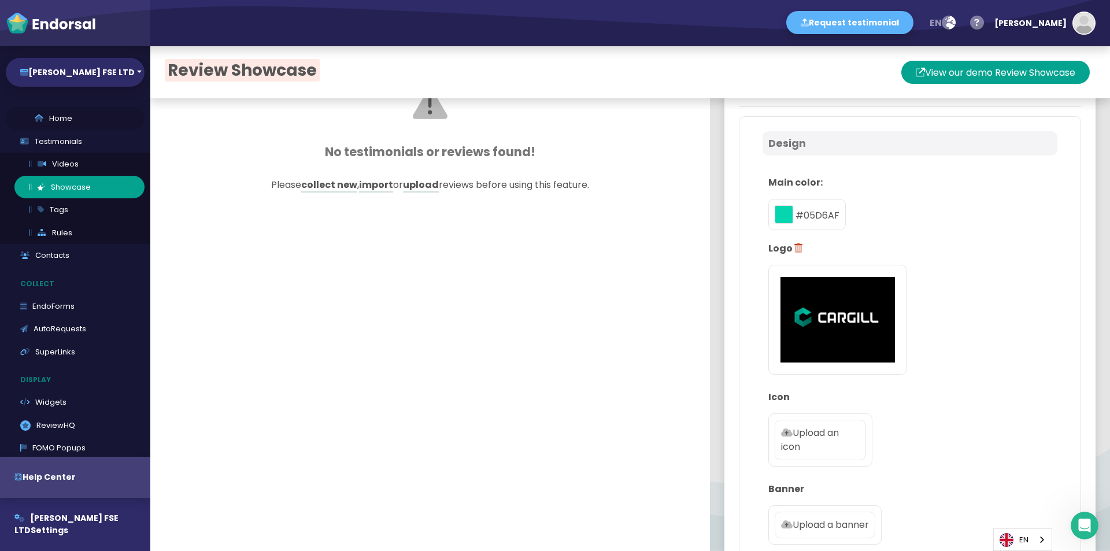
click at [68, 123] on link "Home" at bounding box center [75, 118] width 139 height 23
select select "14"
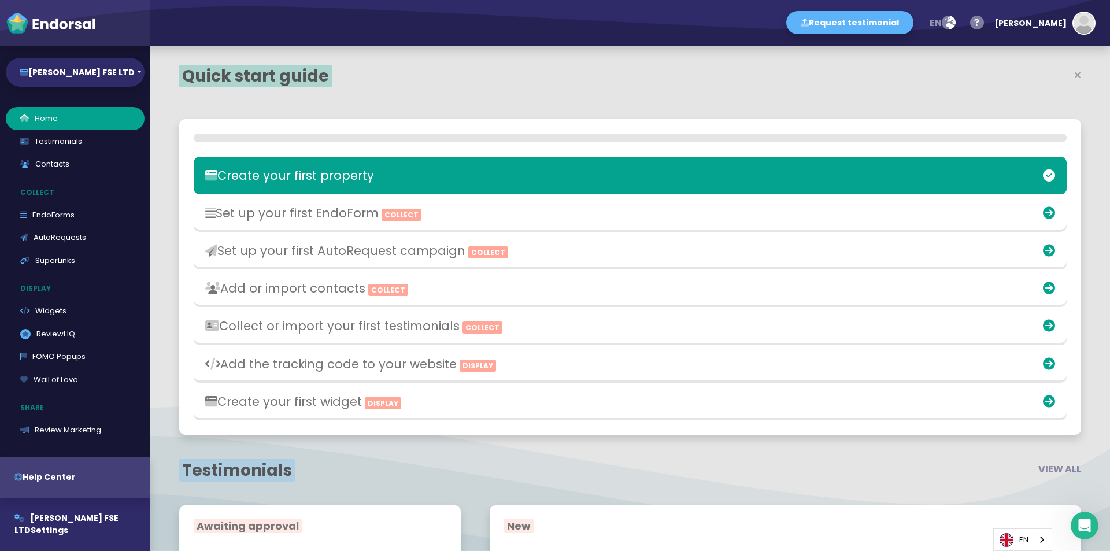
scroll to position [357, 586]
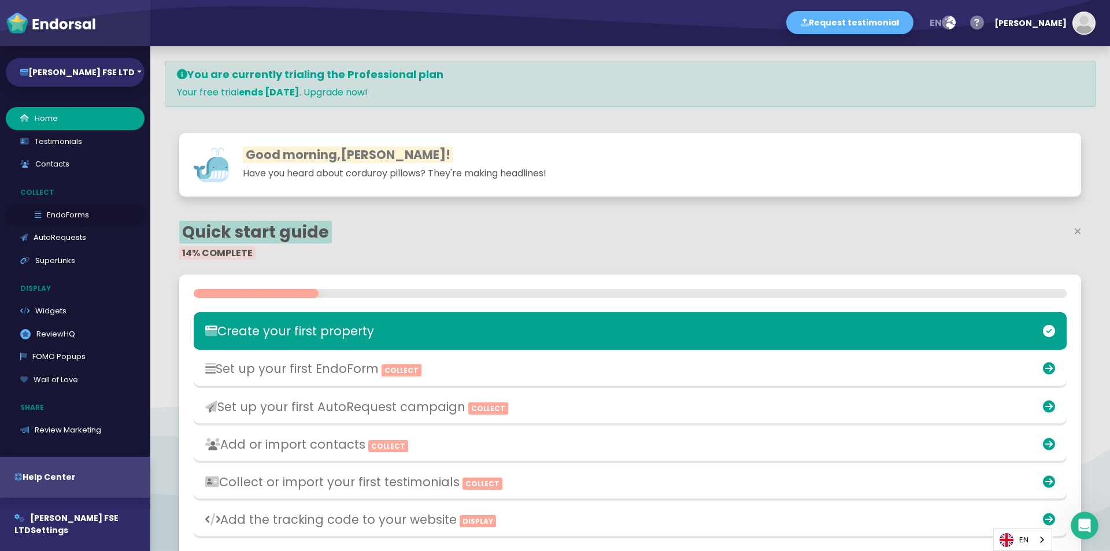
click at [75, 216] on link "EndoForms" at bounding box center [75, 215] width 139 height 23
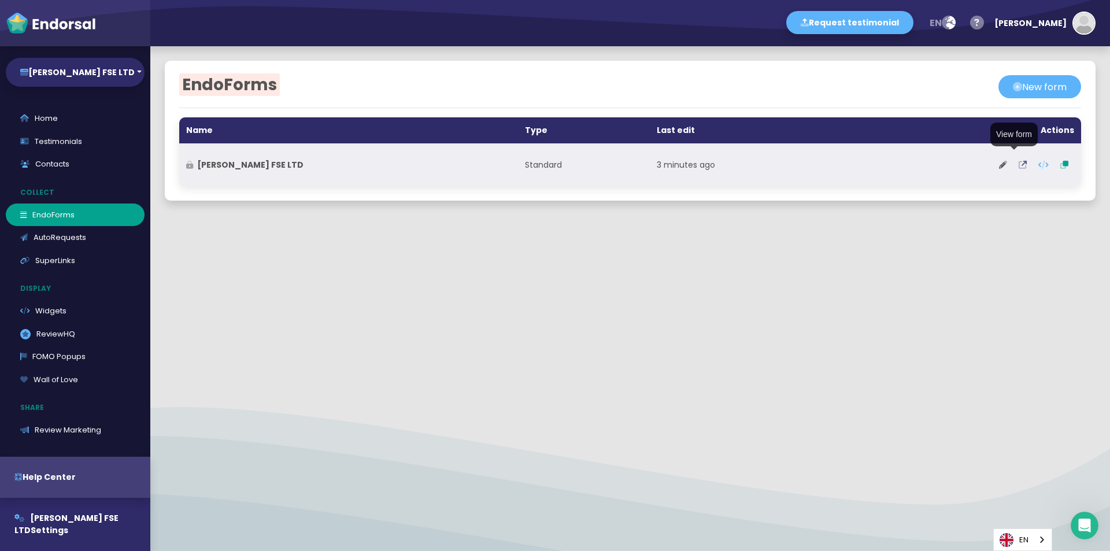
click at [1019, 164] on icon at bounding box center [1023, 165] width 8 height 8
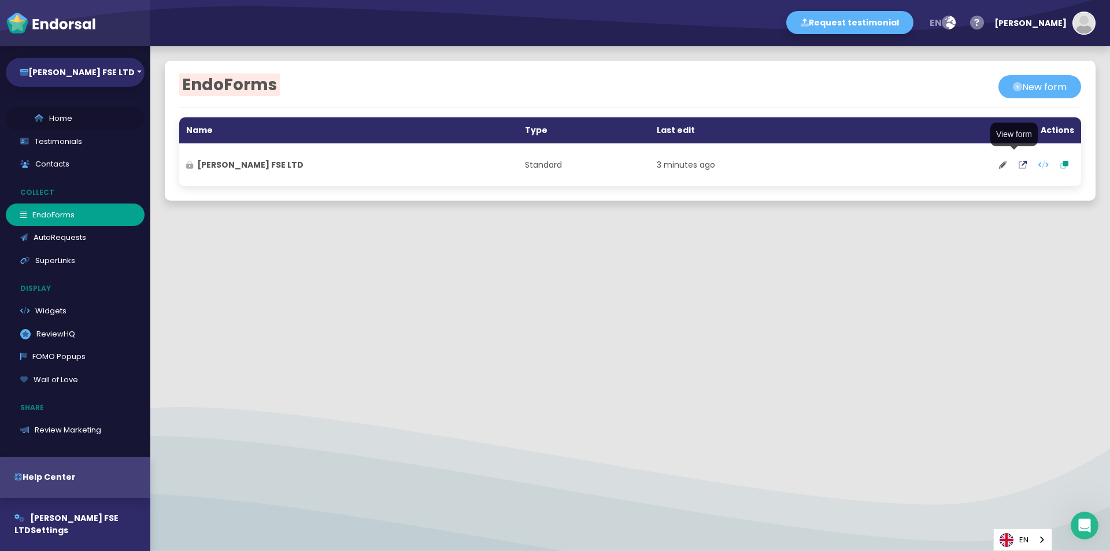
click at [68, 117] on link "Home" at bounding box center [75, 118] width 139 height 23
select select "14"
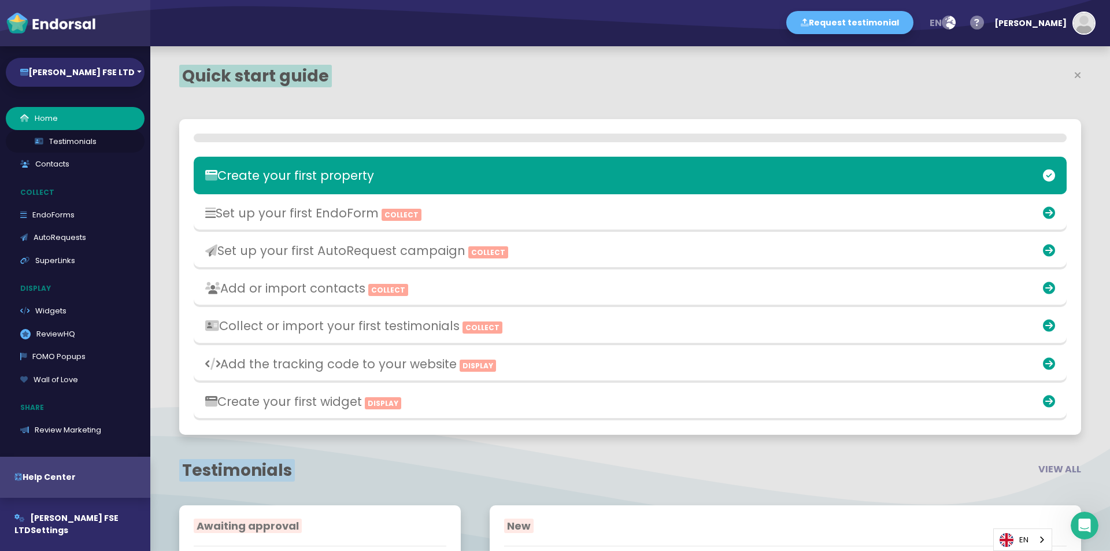
scroll to position [357, 586]
click at [83, 145] on link "Testimonials" at bounding box center [75, 141] width 139 height 23
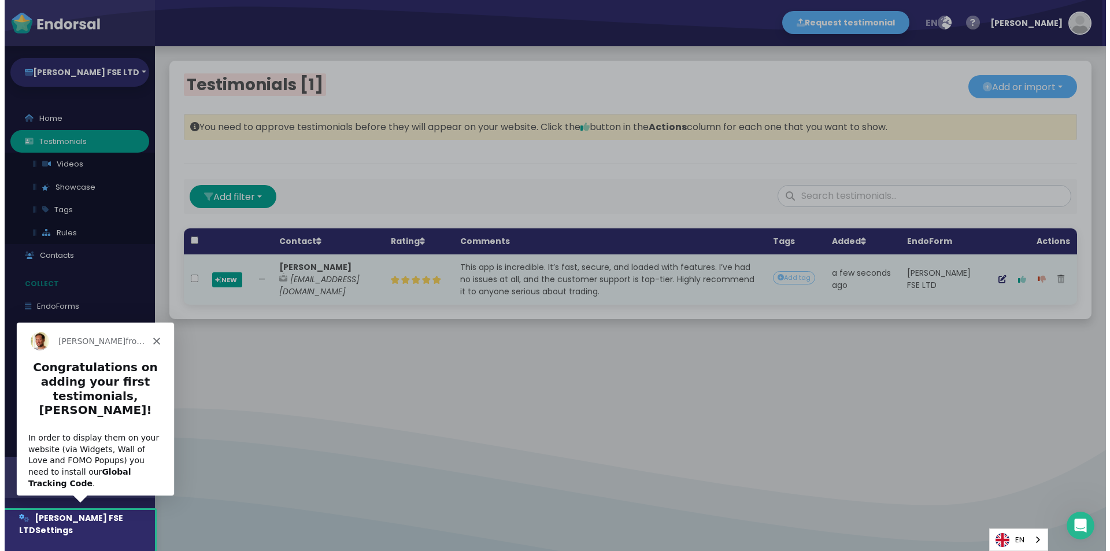
click at [158, 344] on div "[PERSON_NAME] from [DOMAIN_NAME]" at bounding box center [94, 340] width 157 height 37
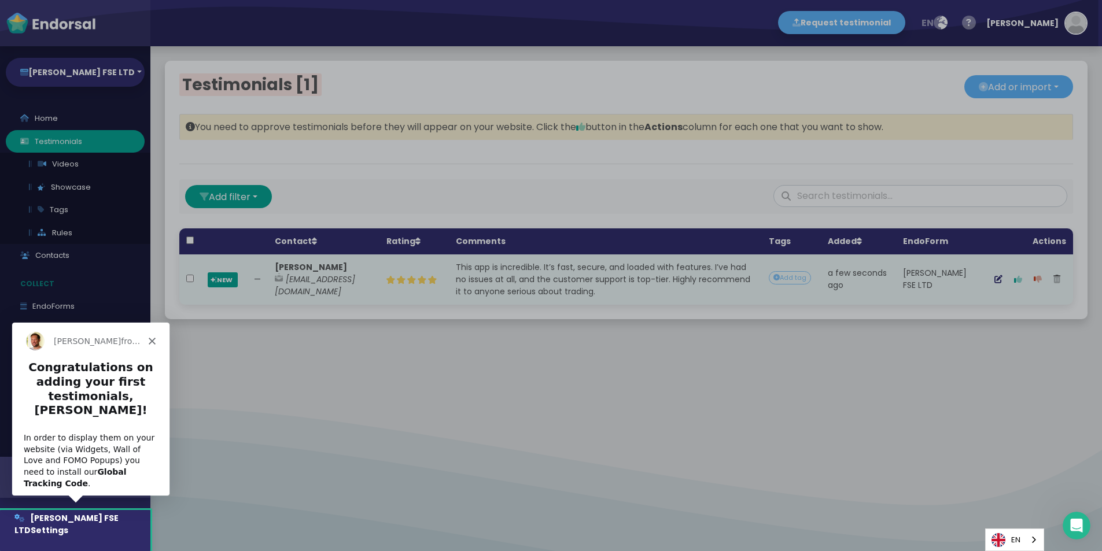
click at [149, 343] on polygon "Close" at bounding box center [151, 340] width 7 height 7
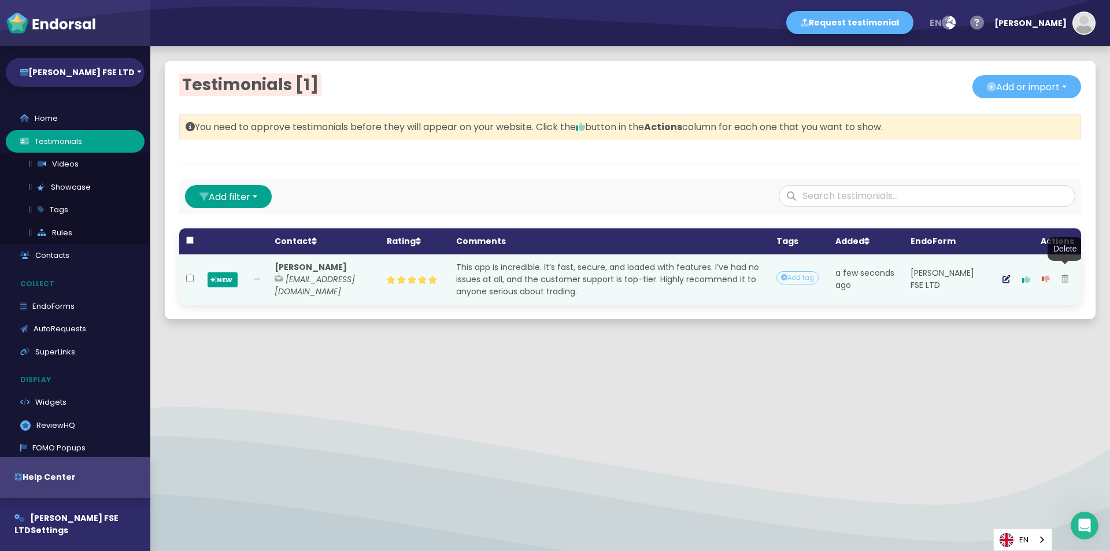
click at [1062, 280] on icon "button" at bounding box center [1065, 279] width 7 height 8
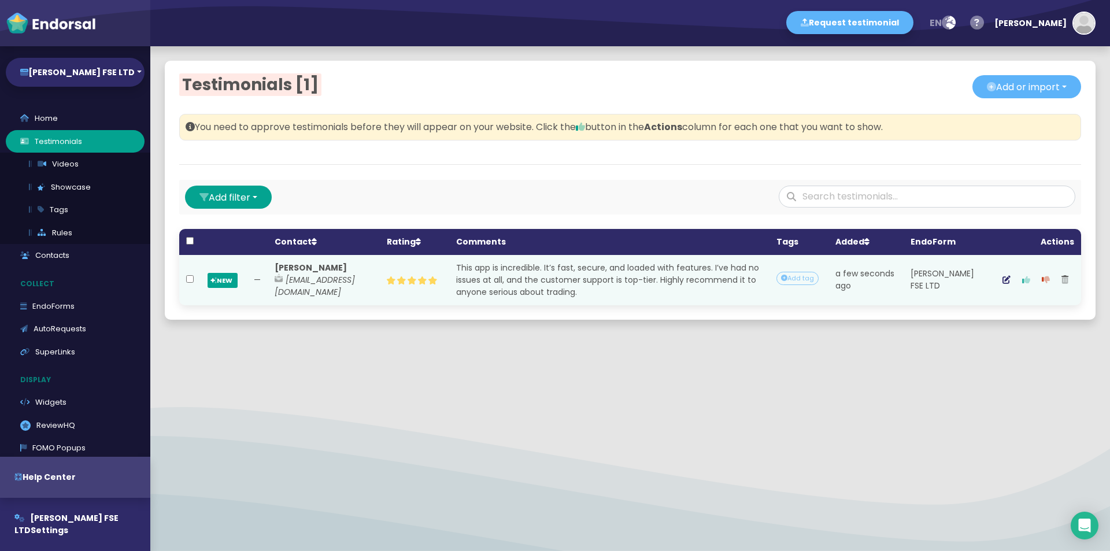
click at [1022, 278] on icon "button" at bounding box center [1026, 280] width 8 height 8
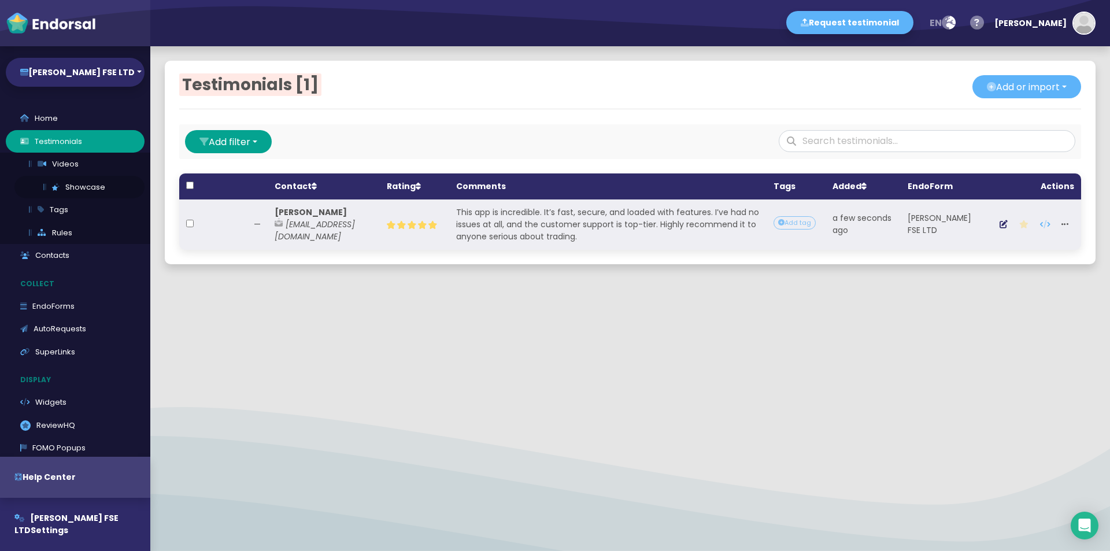
click at [91, 184] on link "Showcase" at bounding box center [79, 187] width 130 height 23
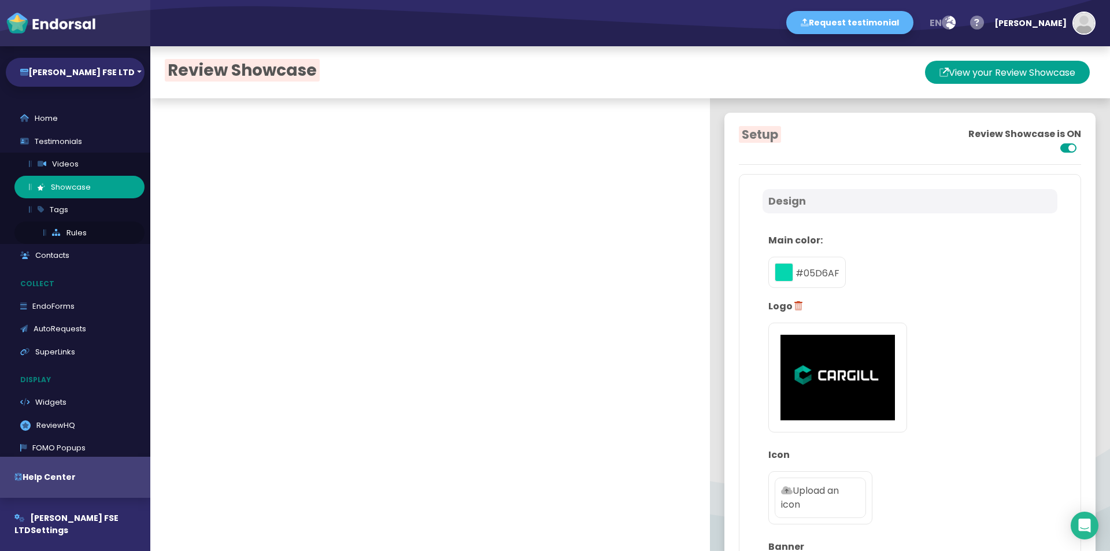
scroll to position [58, 0]
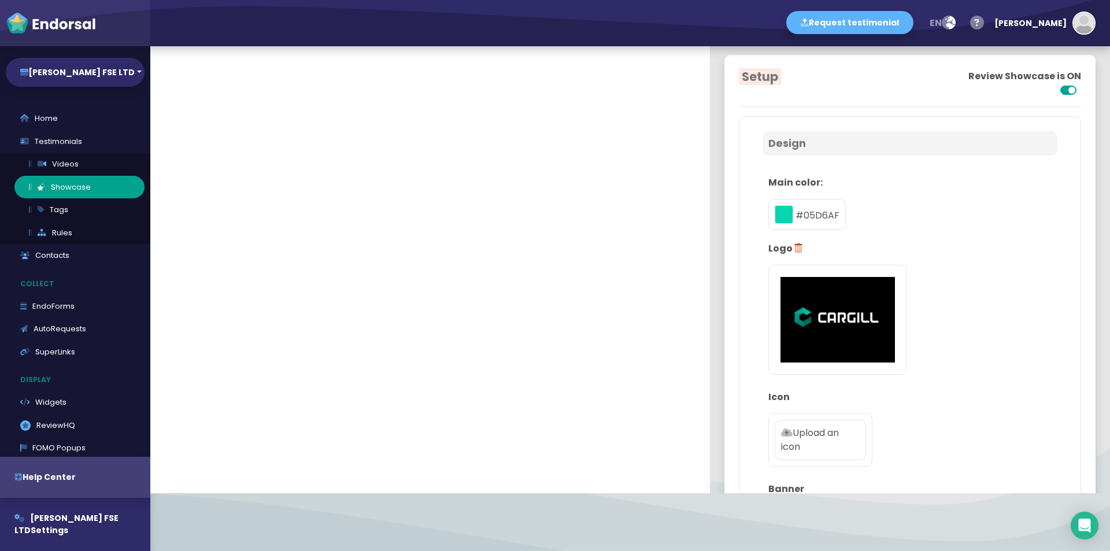
click at [804, 215] on div "#05D6AF" at bounding box center [807, 214] width 77 height 31
click at [784, 213] on div at bounding box center [785, 215] width 21 height 13
click at [775, 200] on div "#05D6AF" at bounding box center [807, 214] width 77 height 31
click at [775, 214] on button "toggle color picker dialog" at bounding box center [784, 214] width 19 height 19
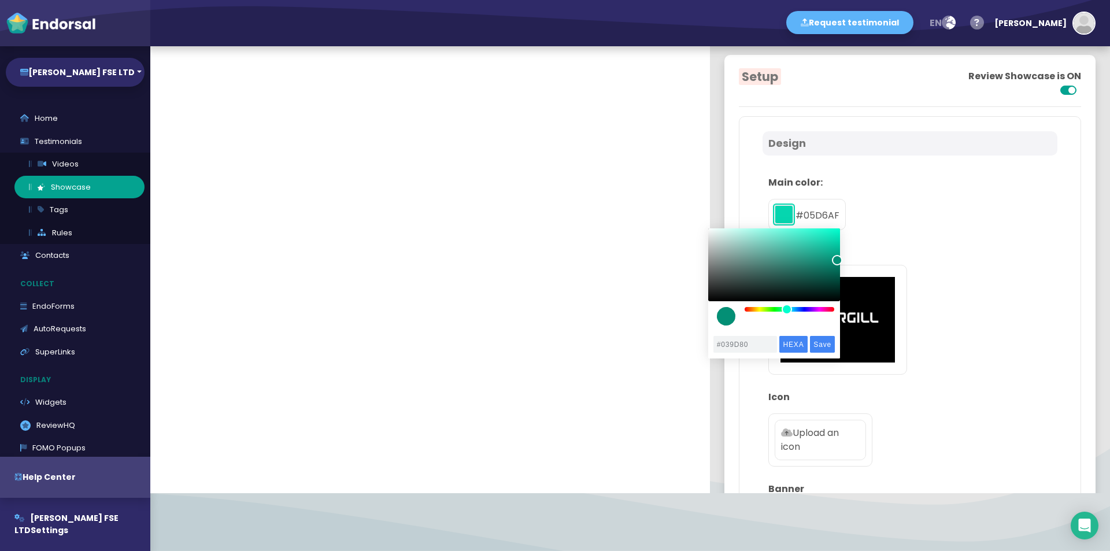
type input "#039F82"
drag, startPoint x: 839, startPoint y: 244, endPoint x: 838, endPoint y: 256, distance: 11.6
click at [838, 256] on div "color picker dialog" at bounding box center [838, 255] width 10 height 10
click at [826, 343] on input "Save" at bounding box center [822, 344] width 25 height 17
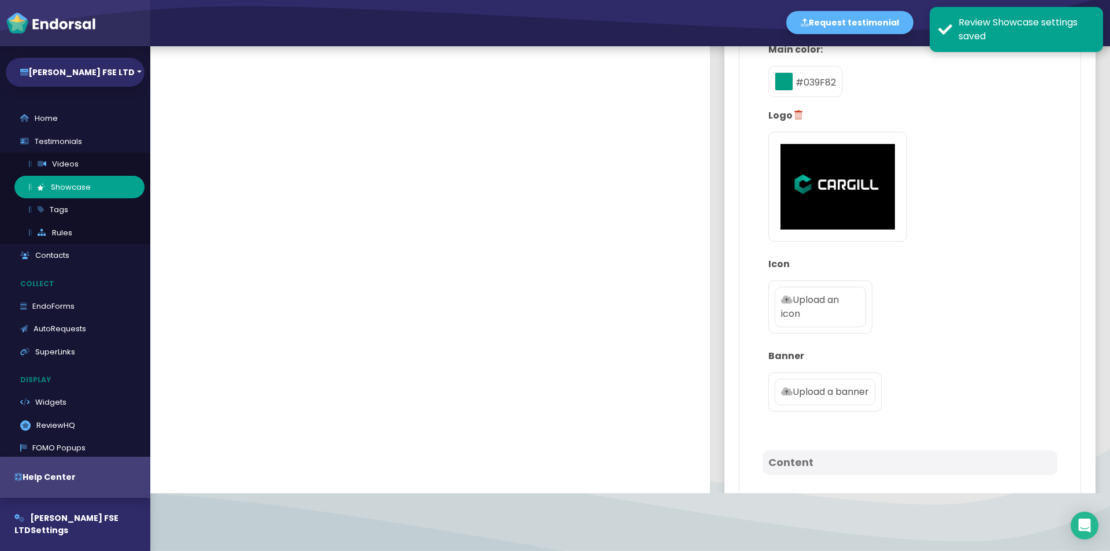
scroll to position [173, 0]
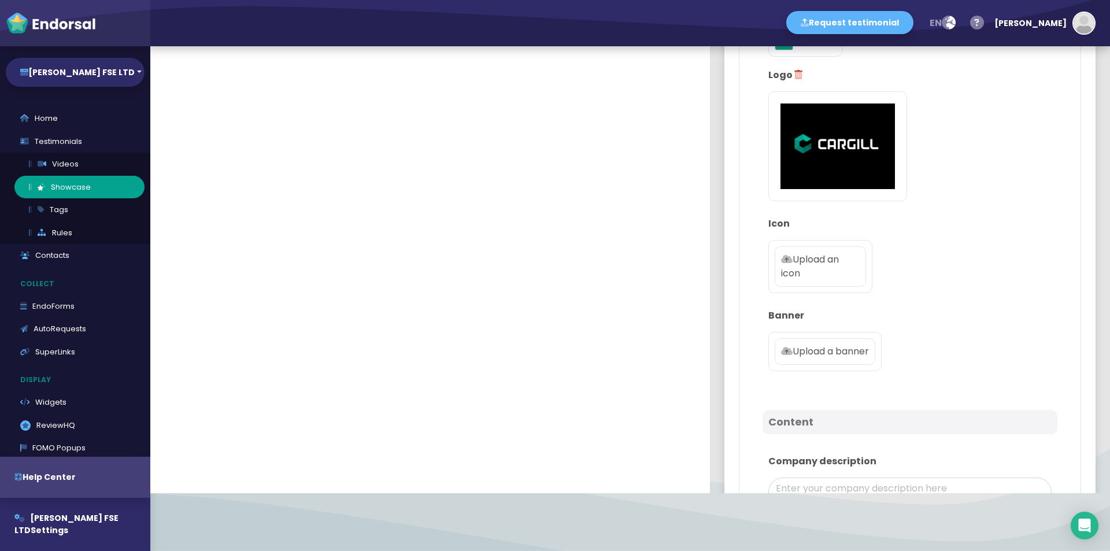
click at [822, 264] on p "Upload an icon" at bounding box center [820, 267] width 79 height 28
click at [0, 0] on input "Upload an icon" at bounding box center [0, 0] width 0 height 0
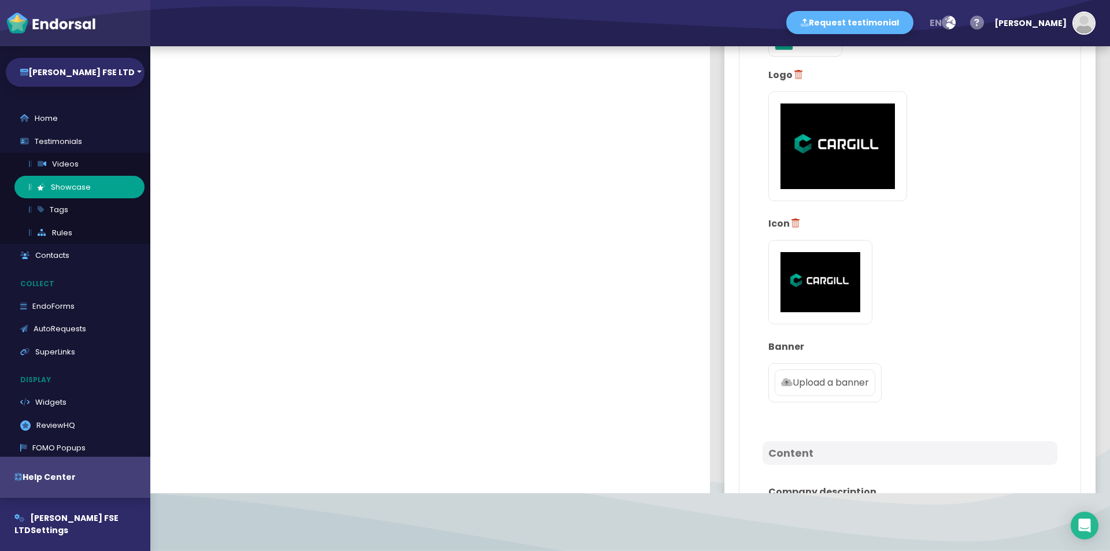
click at [819, 387] on p "Upload a banner" at bounding box center [825, 383] width 88 height 14
click at [0, 0] on input "Upload a banner" at bounding box center [0, 0] width 0 height 0
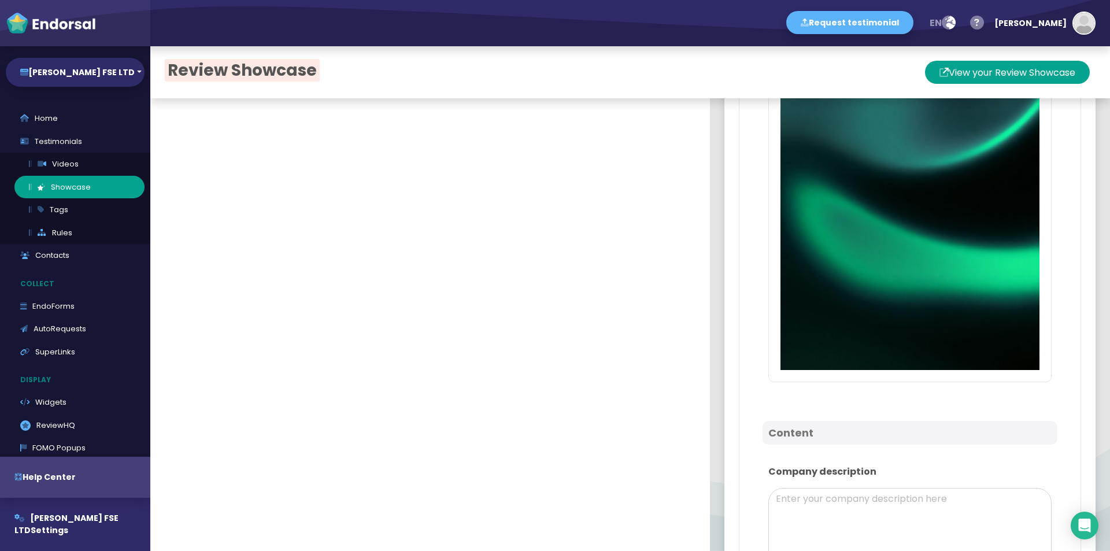
scroll to position [867, 0]
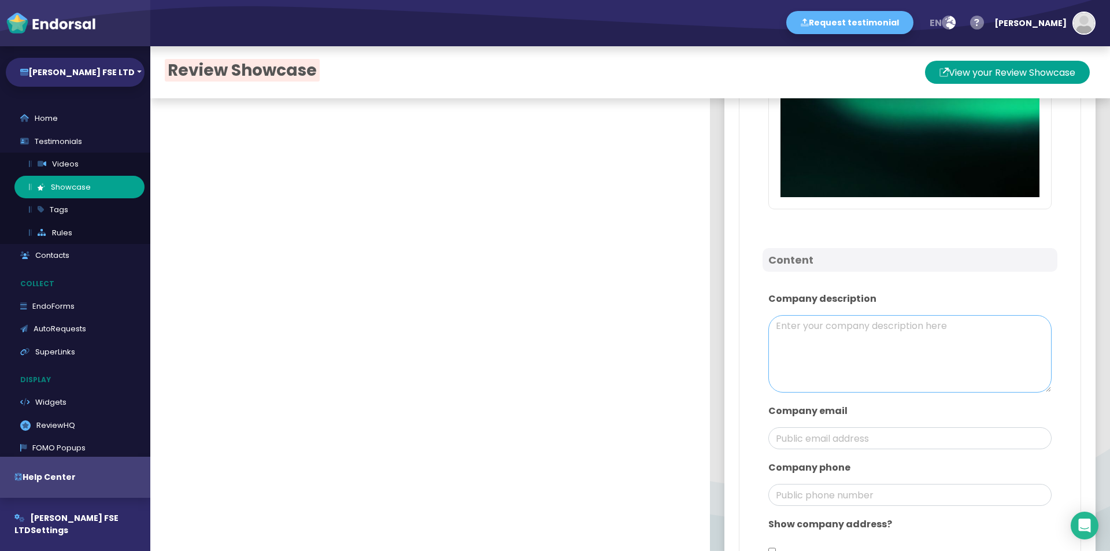
click at [877, 327] on textarea at bounding box center [910, 353] width 283 height 77
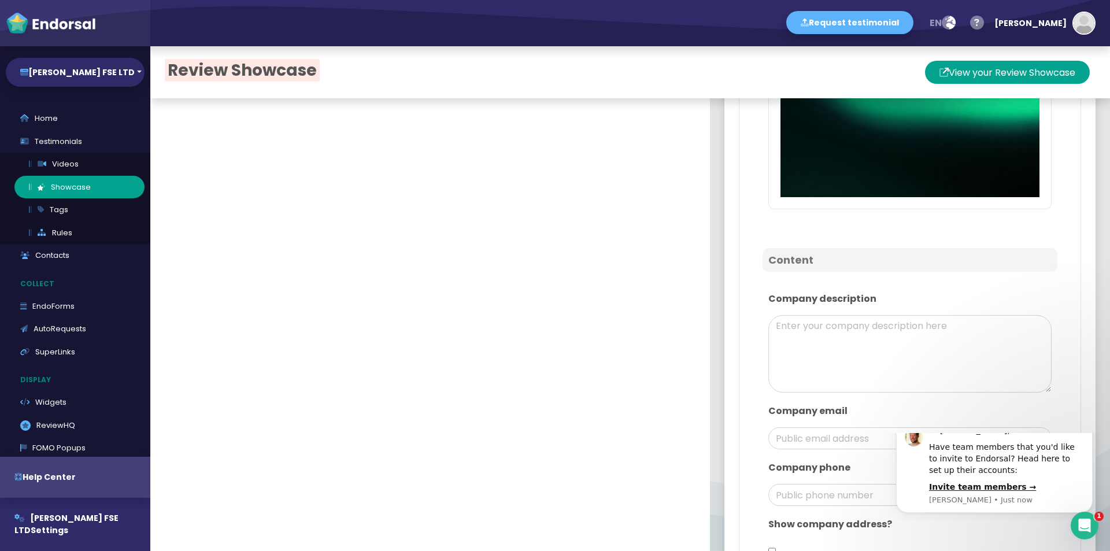
scroll to position [0, 0]
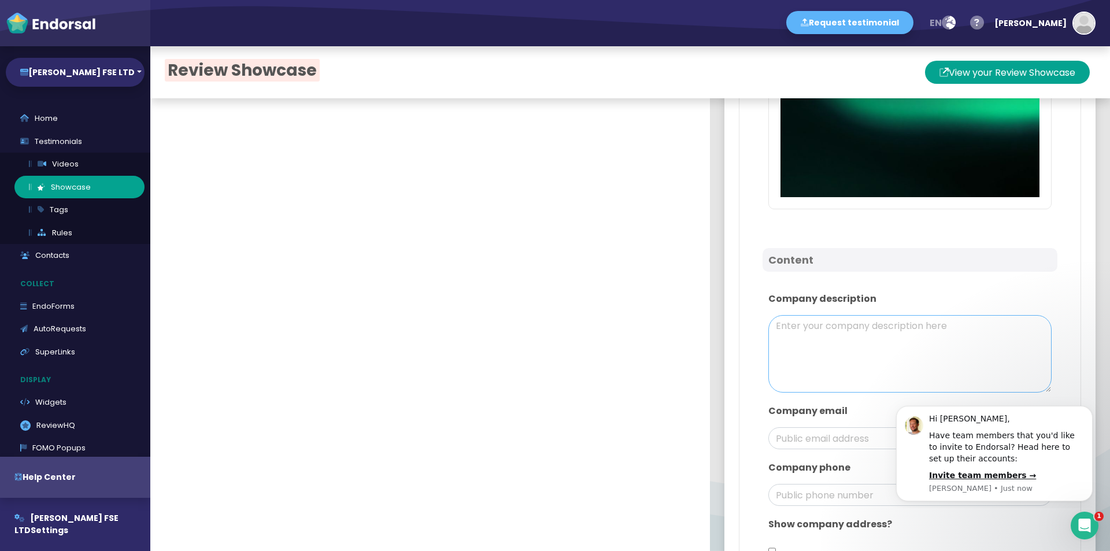
click at [845, 321] on textarea at bounding box center [910, 353] width 283 height 77
paste textarea "Cargill FSE LTD is a modern trading platform providing access to global financi…"
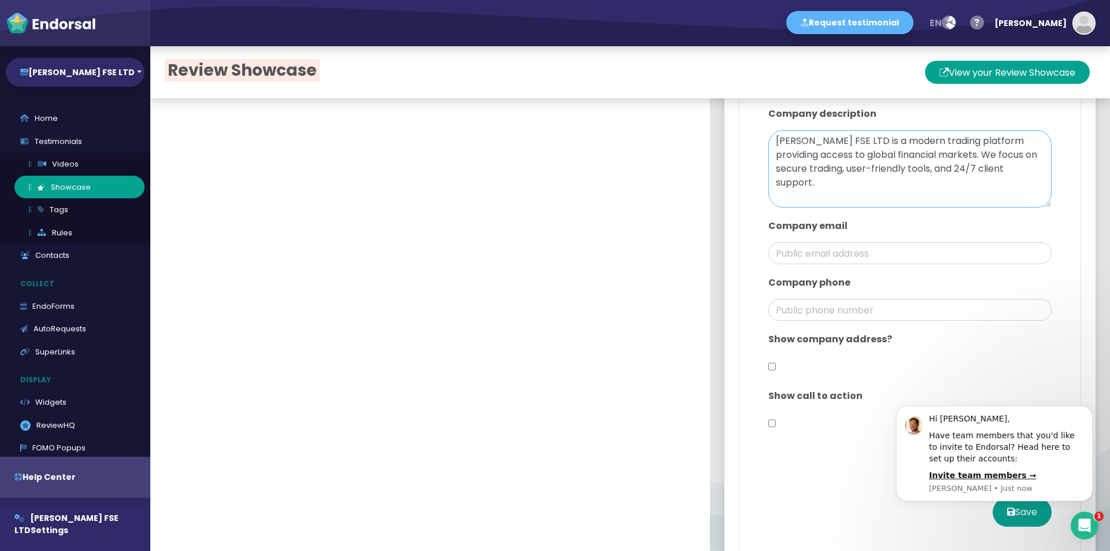
scroll to position [1074, 0]
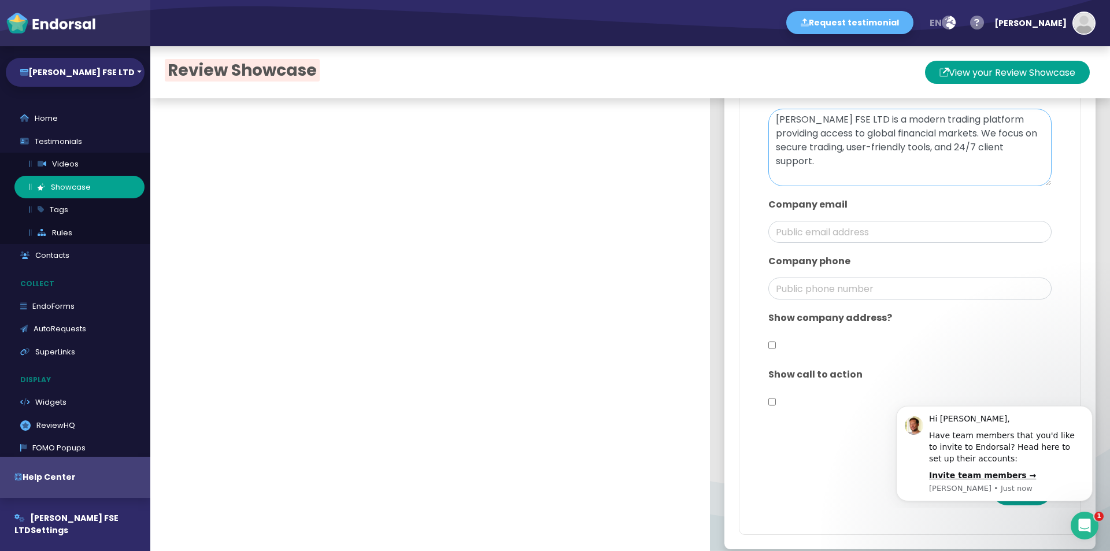
type textarea "Cargill FSE LTD is a modern trading platform providing access to global financi…"
click at [863, 221] on input "email" at bounding box center [910, 232] width 283 height 22
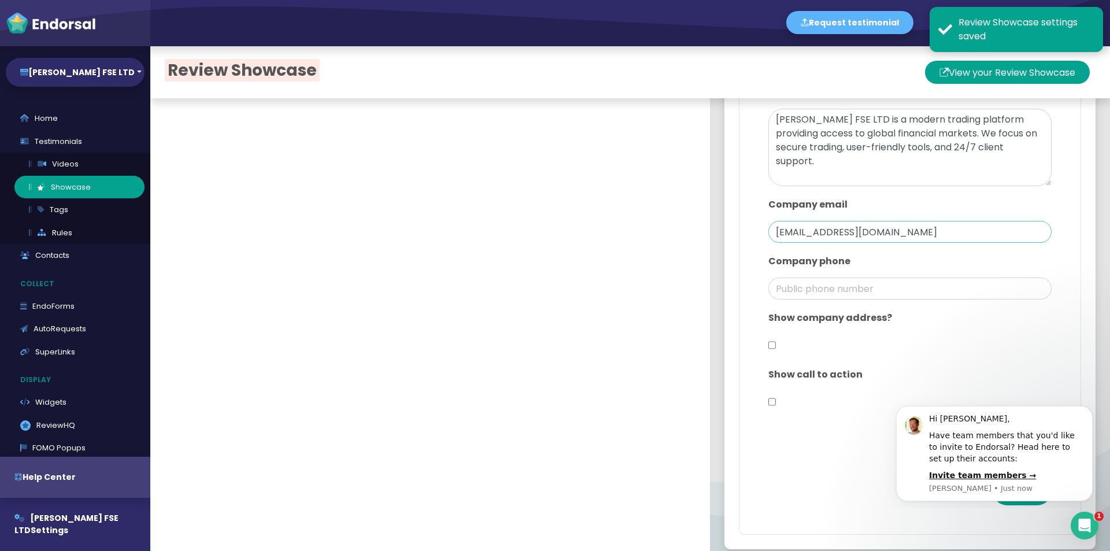
drag, startPoint x: 817, startPoint y: 219, endPoint x: 750, endPoint y: 220, distance: 66.5
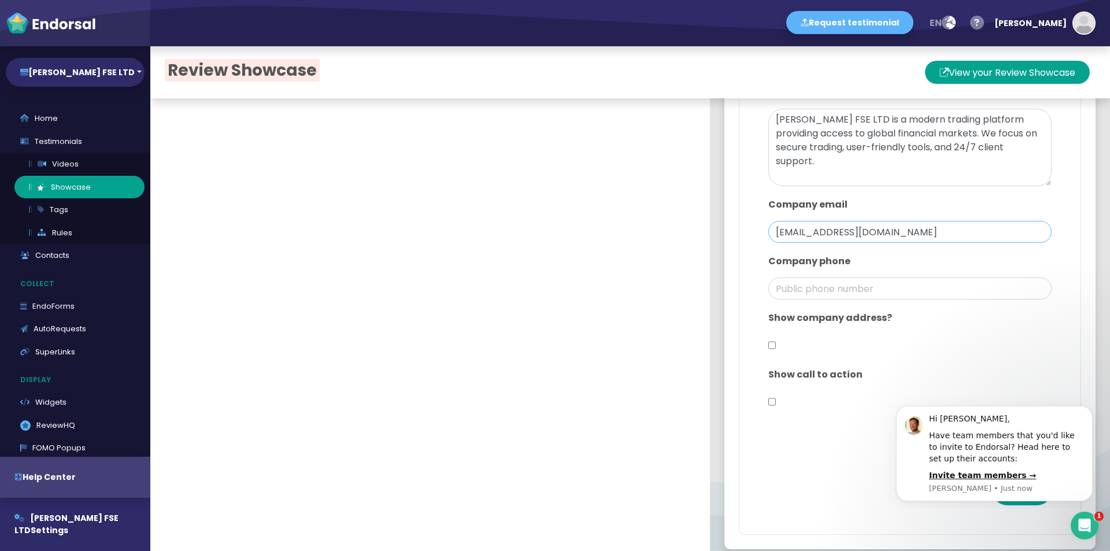
type input "support@cargilfse.ltd"
click at [769, 335] on input "checkbox" at bounding box center [773, 345] width 8 height 22
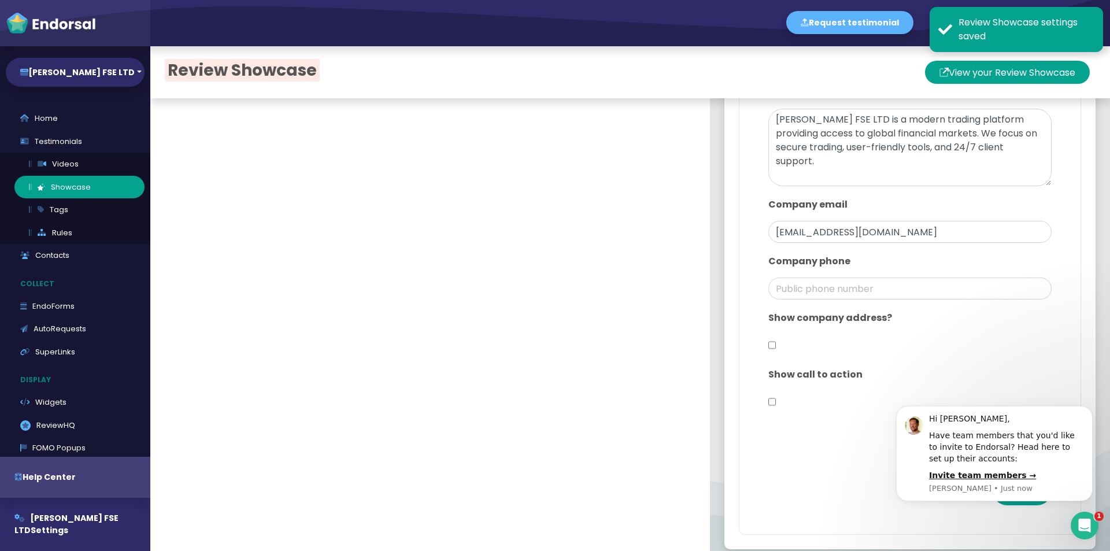
checkbox input "true"
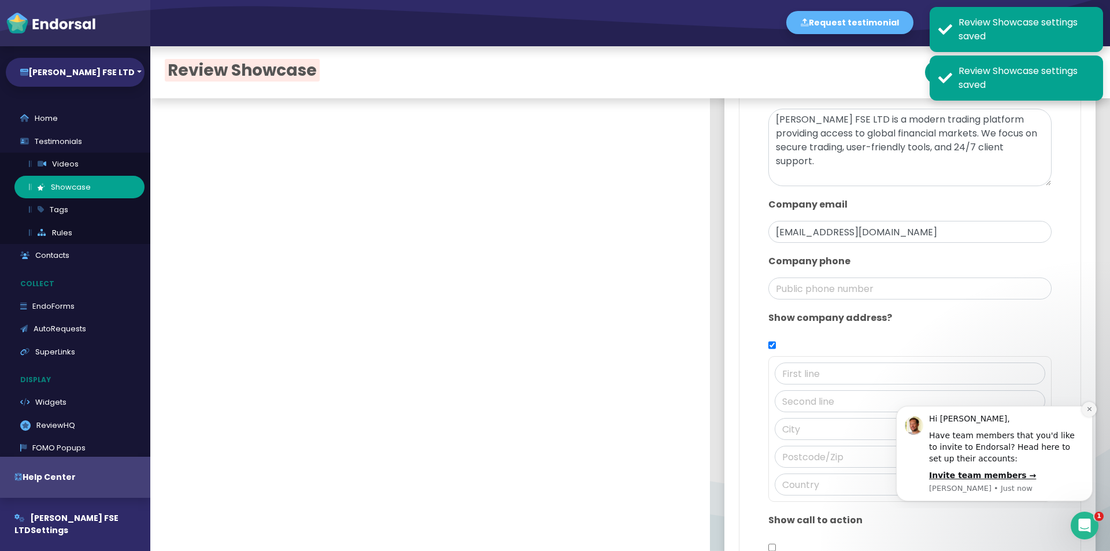
click at [1087, 411] on icon "Dismiss notification" at bounding box center [1090, 409] width 6 height 6
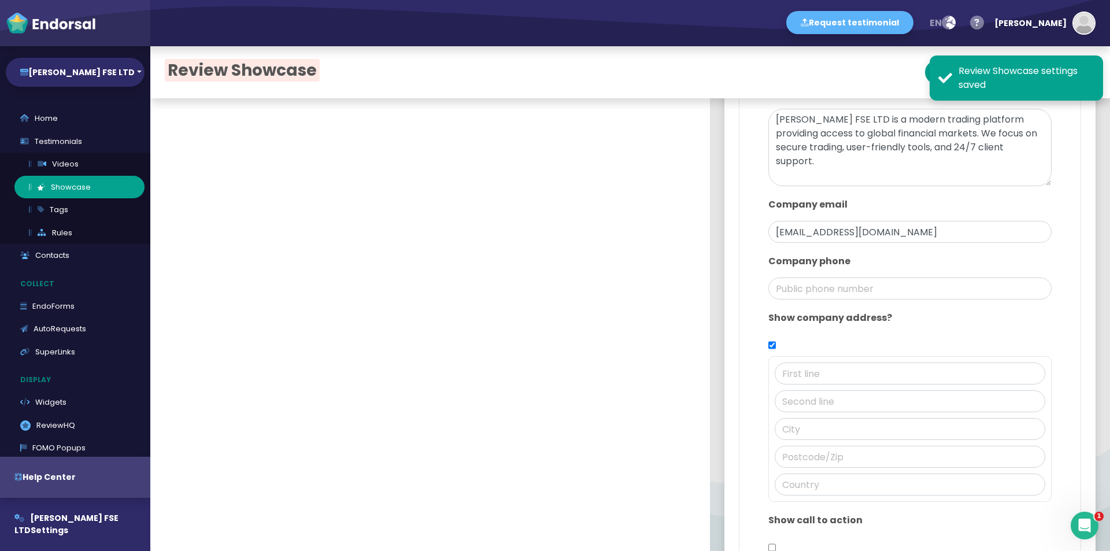
click at [763, 345] on div "Show company address?" at bounding box center [910, 406] width 295 height 202
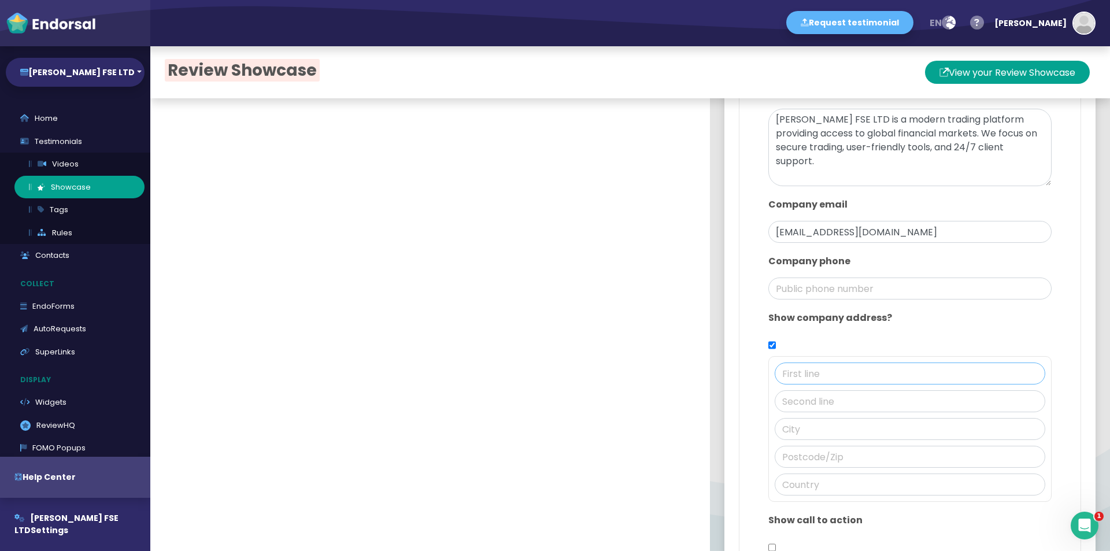
click at [818, 363] on input "text" at bounding box center [910, 374] width 271 height 22
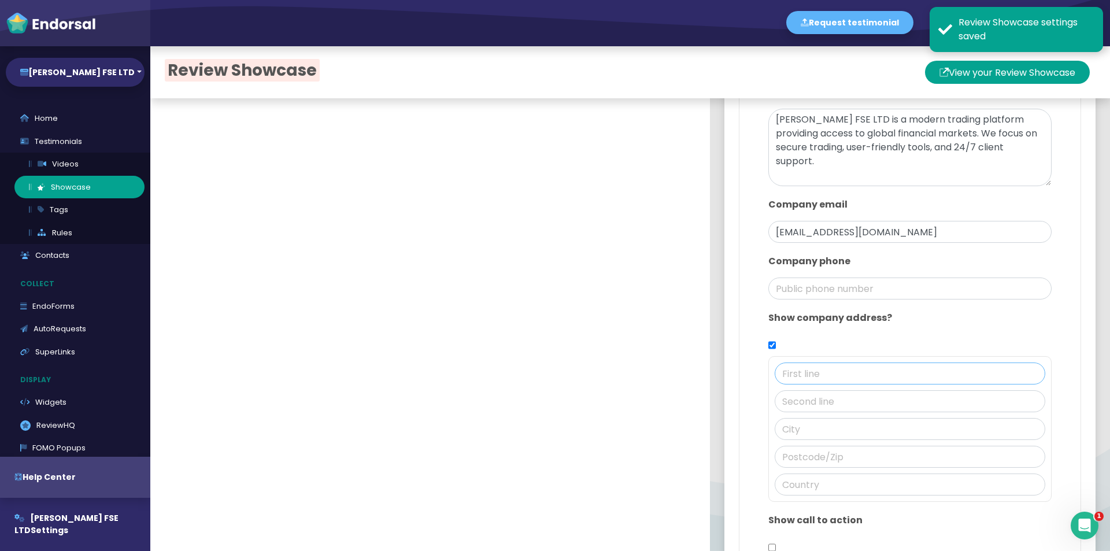
click at [804, 363] on input "text" at bounding box center [910, 374] width 271 height 22
paste input "7th Floor King William Street"
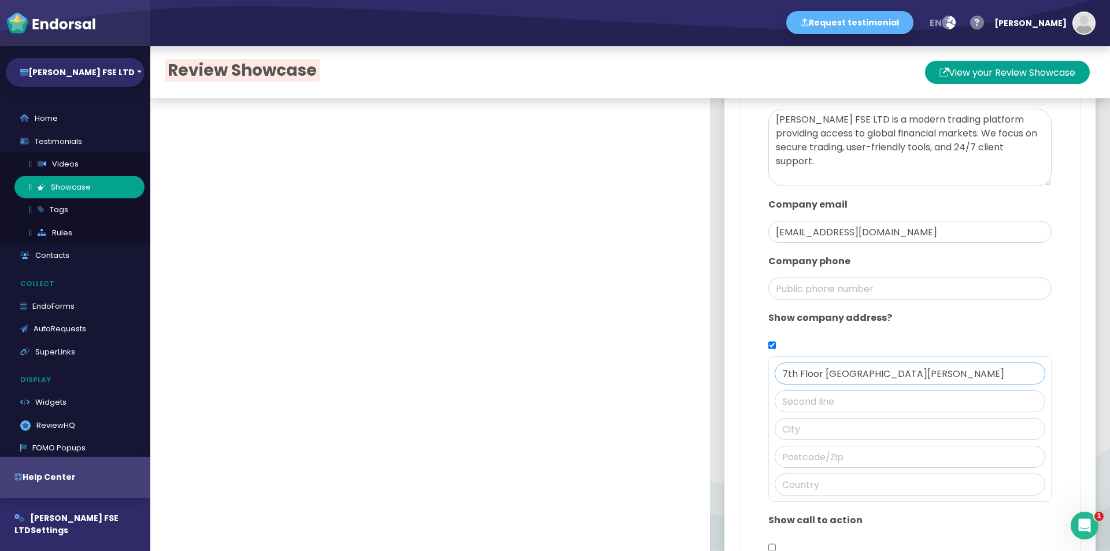
drag, startPoint x: 788, startPoint y: 360, endPoint x: 762, endPoint y: 360, distance: 25.4
click at [769, 360] on div "7th Floor King William Street" at bounding box center [910, 429] width 283 height 146
type input "Floor King William Street"
click at [803, 390] on input "text" at bounding box center [910, 401] width 271 height 22
paste input "7th Floor King William Street"
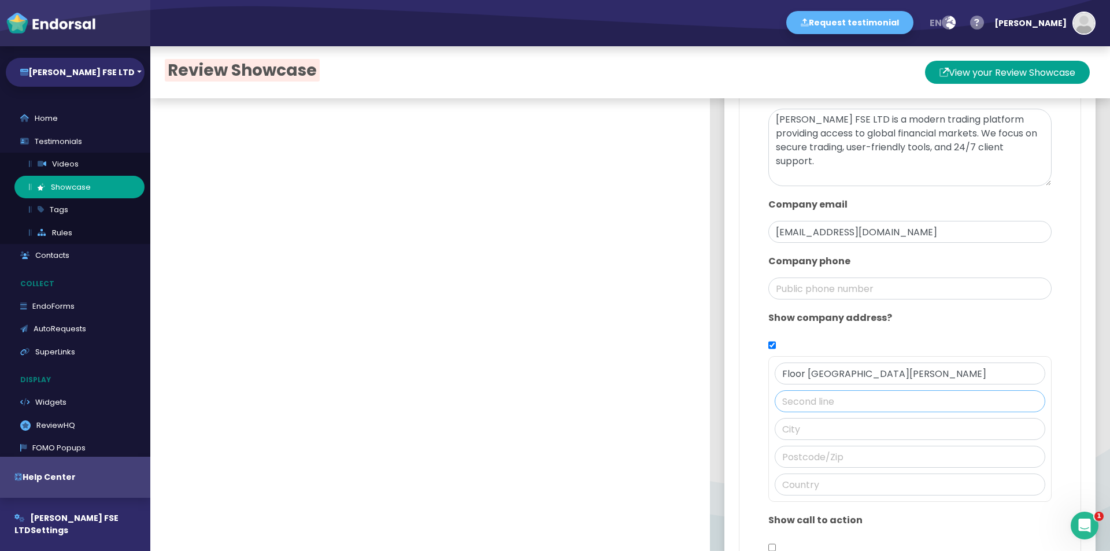
type input "7th Floor King William Street"
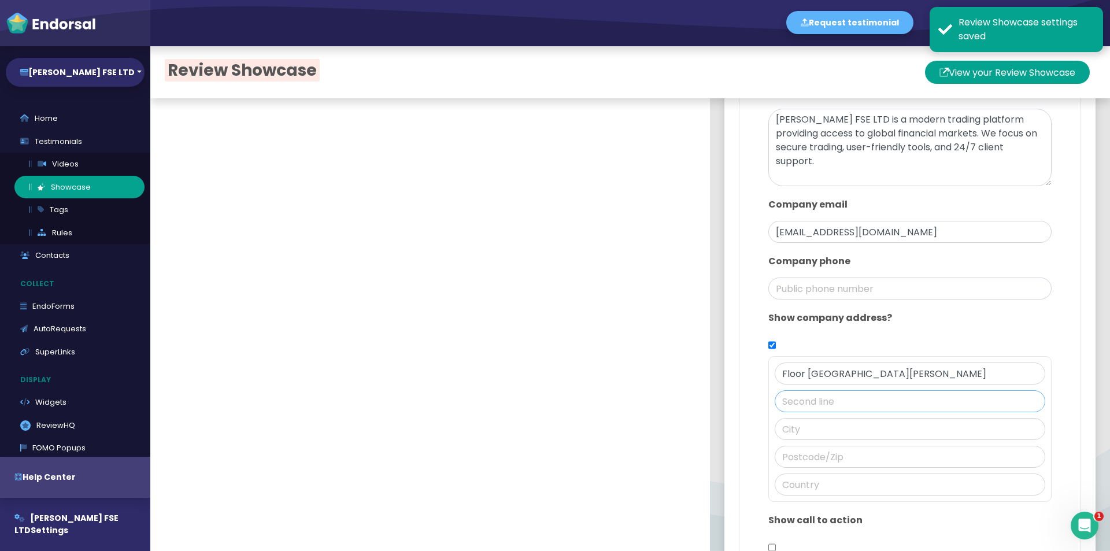
paste input "7th Floor King William Street"
drag, startPoint x: 903, startPoint y: 385, endPoint x: 791, endPoint y: 389, distance: 112.8
click at [791, 390] on input "7th Floor King William Street" at bounding box center [910, 401] width 271 height 22
type input "7th"
click at [788, 418] on input "text" at bounding box center [910, 429] width 271 height 22
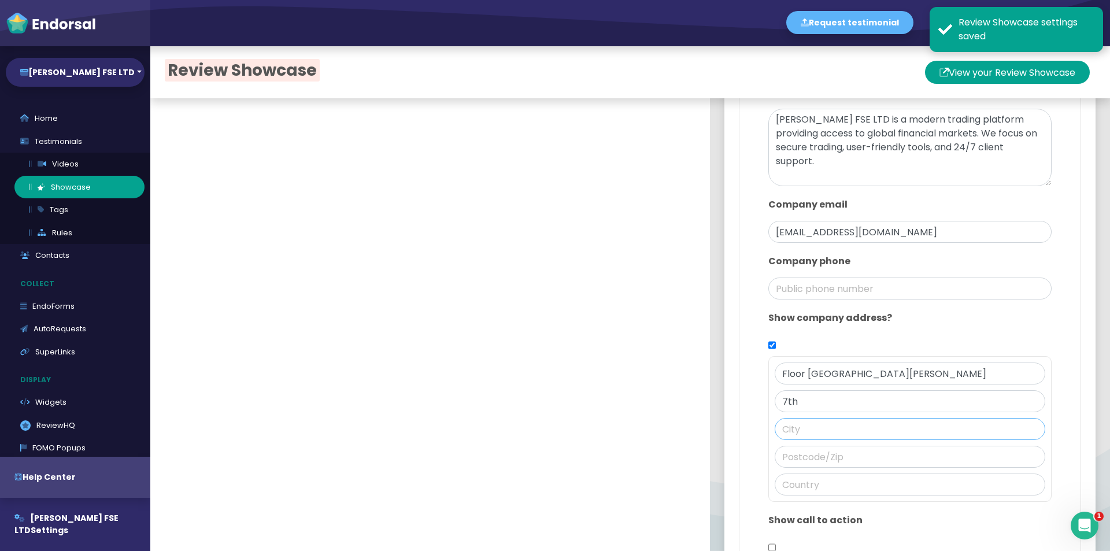
click at [799, 423] on input "text" at bounding box center [910, 429] width 271 height 22
paste input "London"
type input "London"
click at [801, 446] on input "text" at bounding box center [910, 457] width 271 height 22
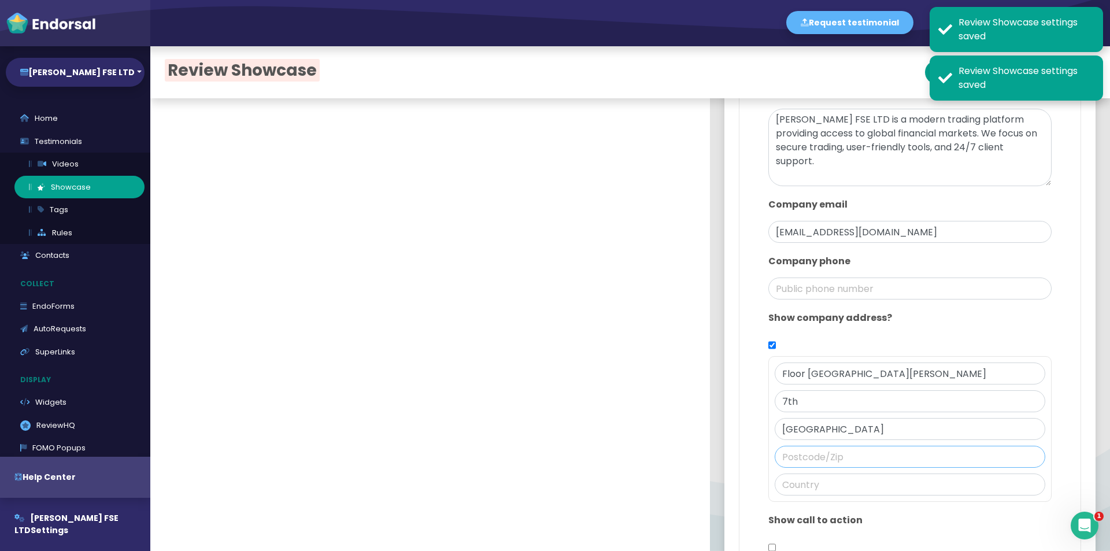
click at [814, 446] on input "text" at bounding box center [910, 457] width 271 height 22
paste input "EC4R"
type input "EC4R"
click at [793, 475] on input "text" at bounding box center [910, 485] width 271 height 22
click at [810, 476] on input "text" at bounding box center [910, 485] width 271 height 22
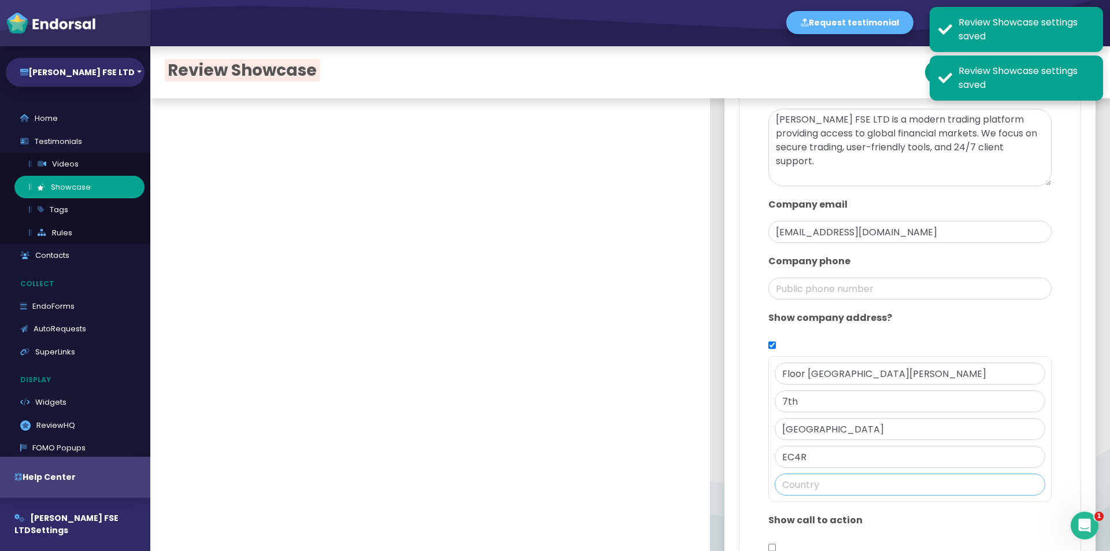
paste input "United Kingdom"
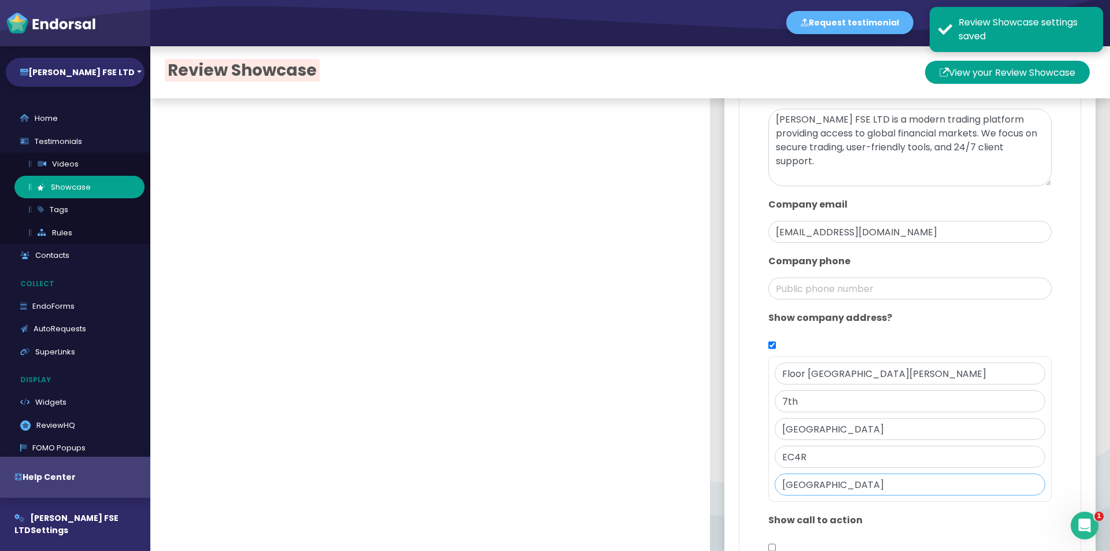
click at [775, 474] on input "United Kingdom" at bounding box center [910, 485] width 271 height 22
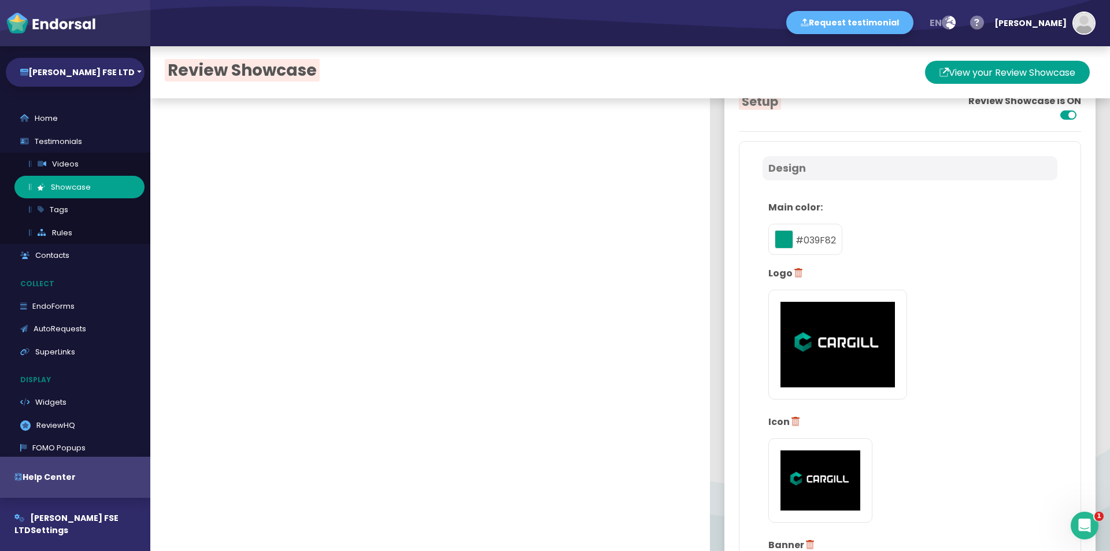
scroll to position [231, 0]
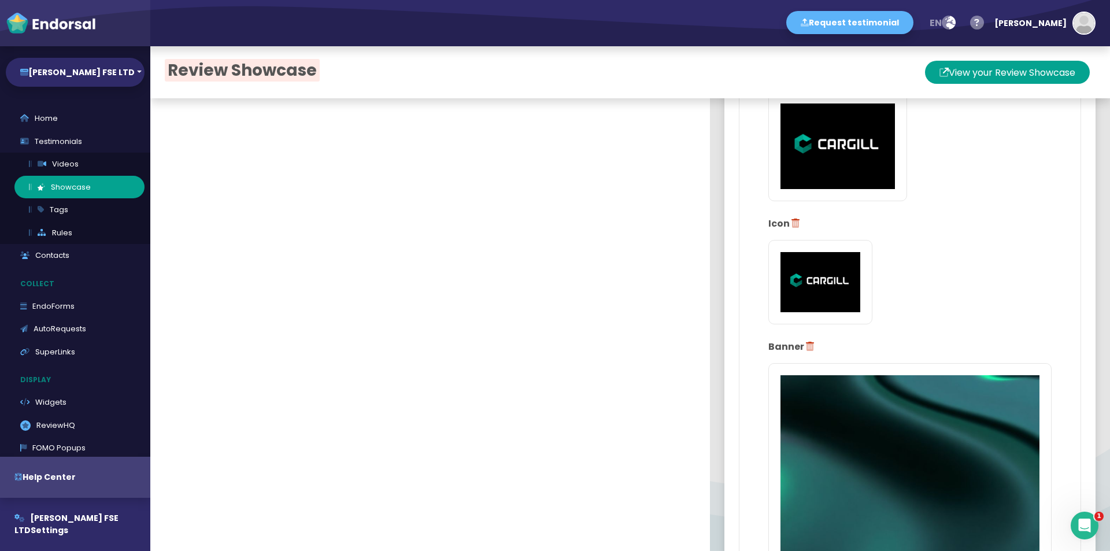
type input "United Kingdom"
click at [809, 264] on img at bounding box center [821, 282] width 80 height 60
click at [0, 0] on input "file" at bounding box center [0, 0] width 0 height 0
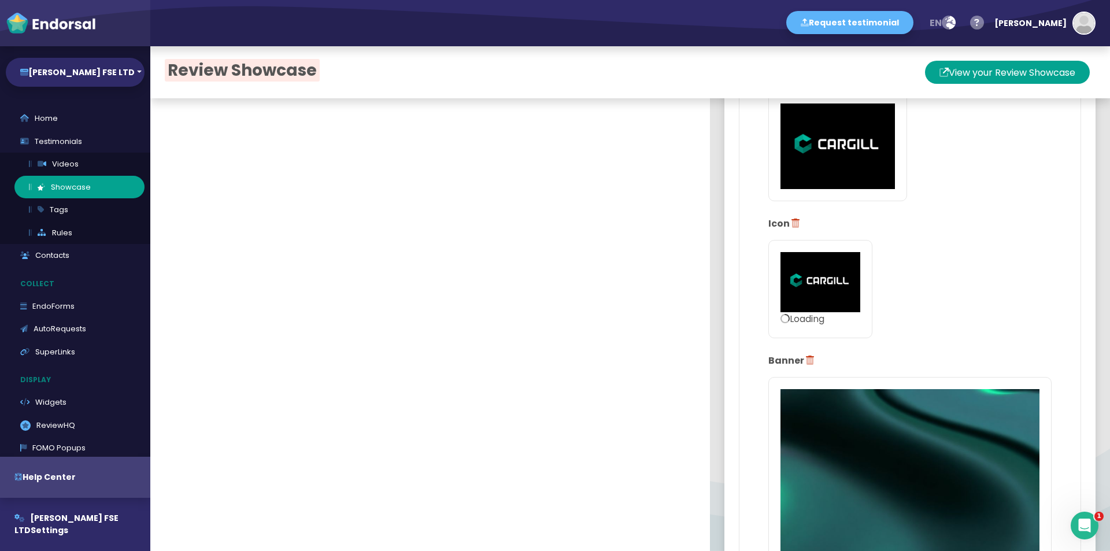
click at [822, 268] on img at bounding box center [821, 282] width 80 height 60
click at [0, 0] on input "Loading" at bounding box center [0, 0] width 0 height 0
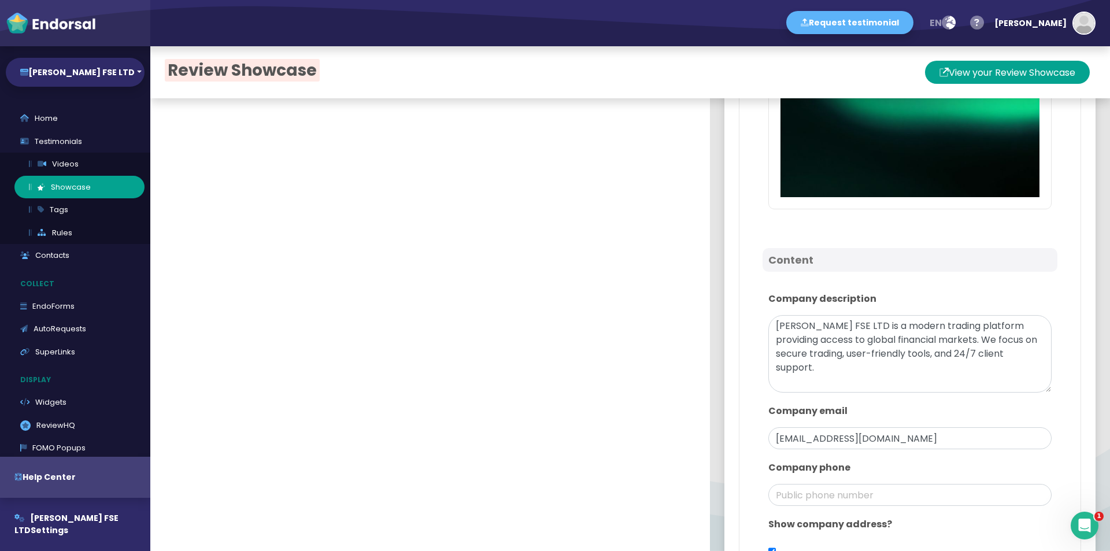
scroll to position [1220, 0]
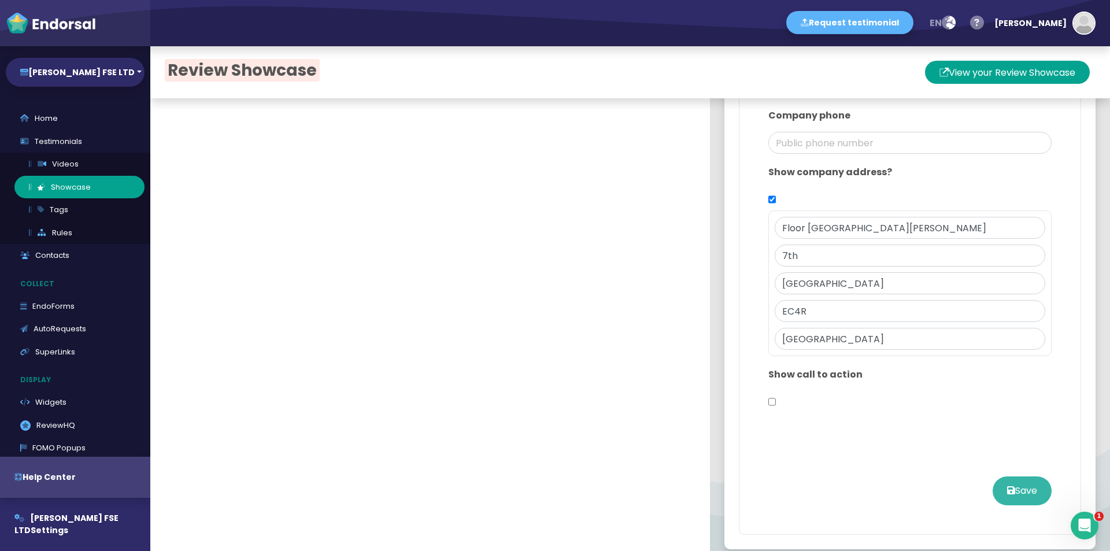
click at [1021, 477] on button "Save" at bounding box center [1022, 491] width 59 height 29
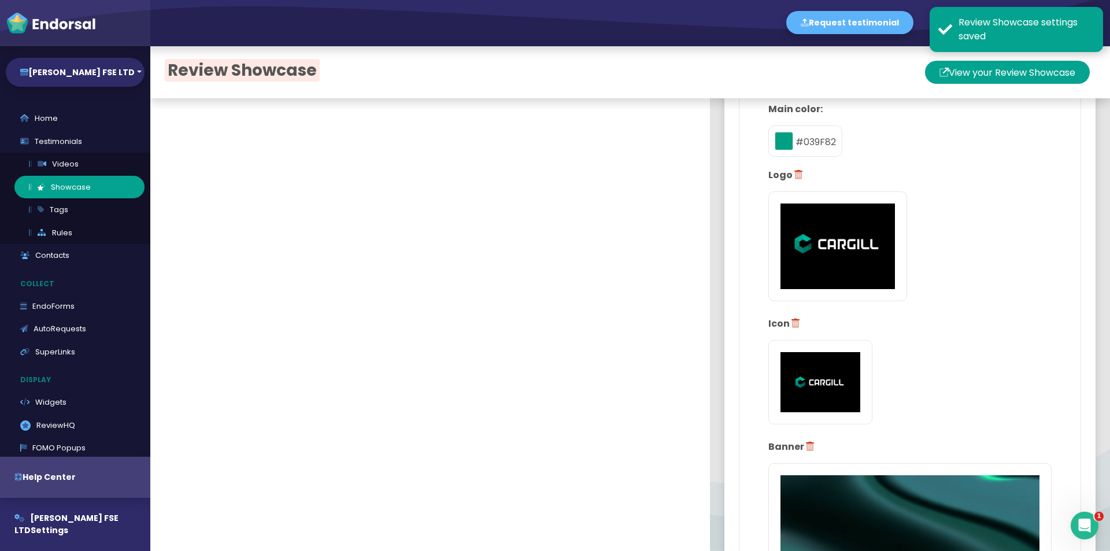
scroll to position [0, 0]
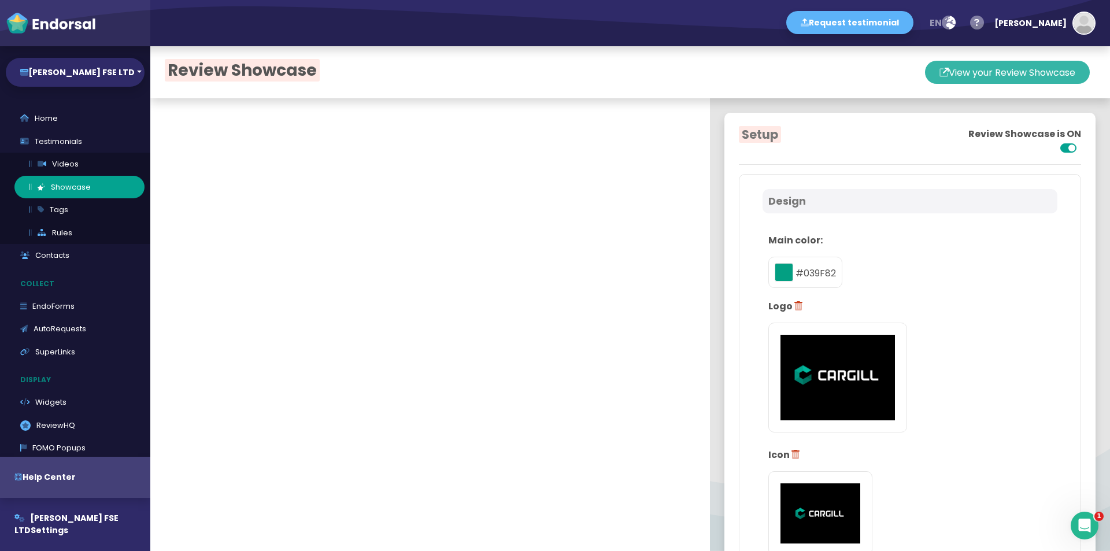
click at [1020, 74] on button "View your Review Showcase" at bounding box center [1007, 72] width 165 height 23
click at [83, 121] on link "Home" at bounding box center [75, 118] width 139 height 23
select select "14"
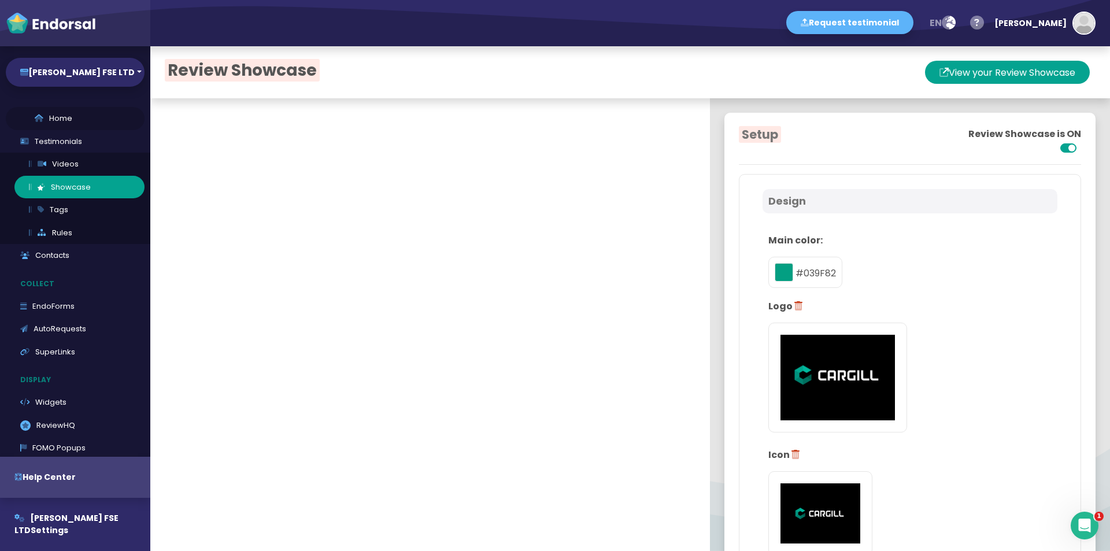
select select "14"
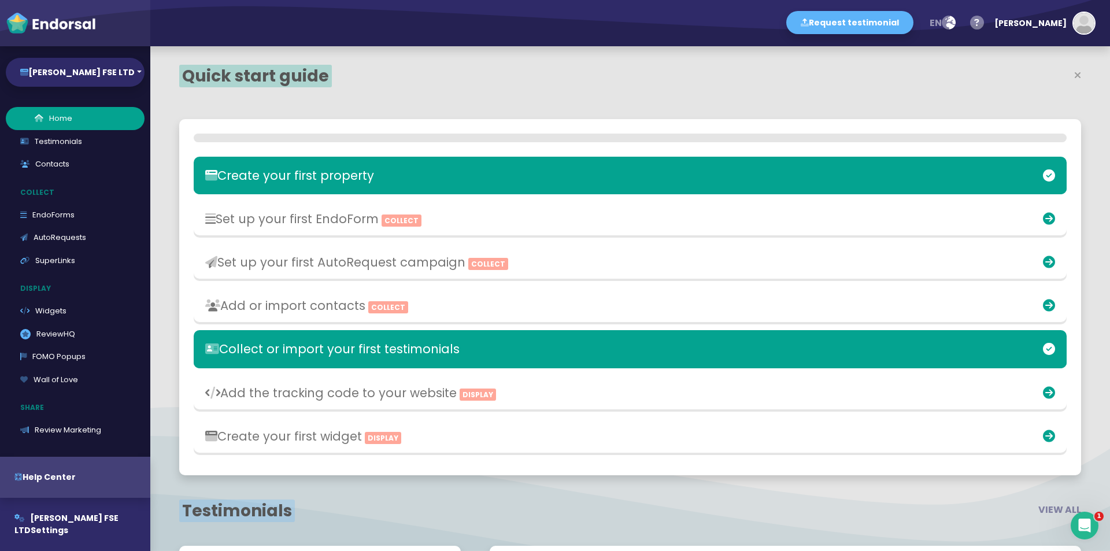
scroll to position [357, 586]
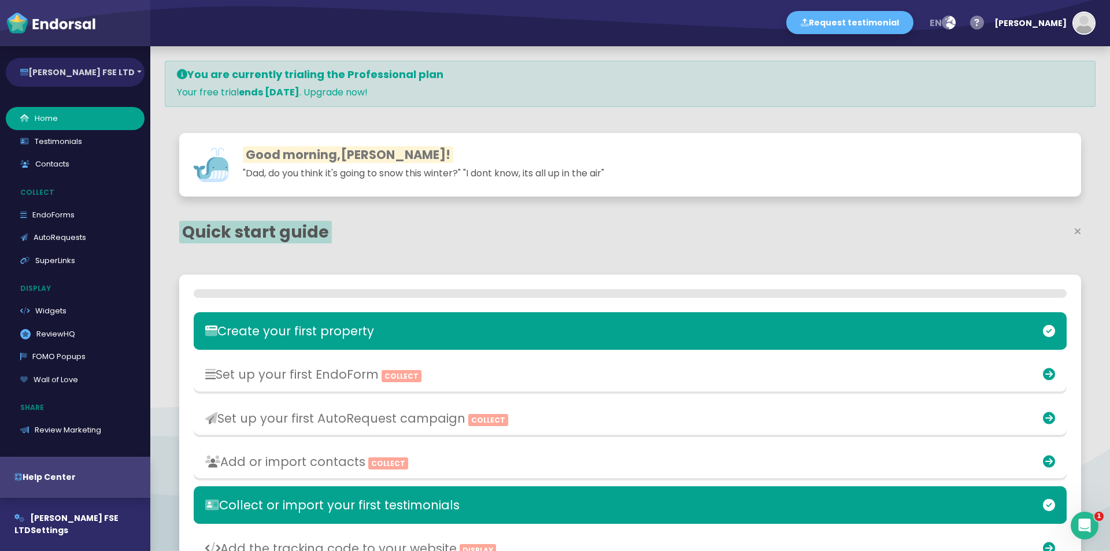
click at [114, 70] on button "[PERSON_NAME] FSE LTD" at bounding box center [75, 72] width 139 height 29
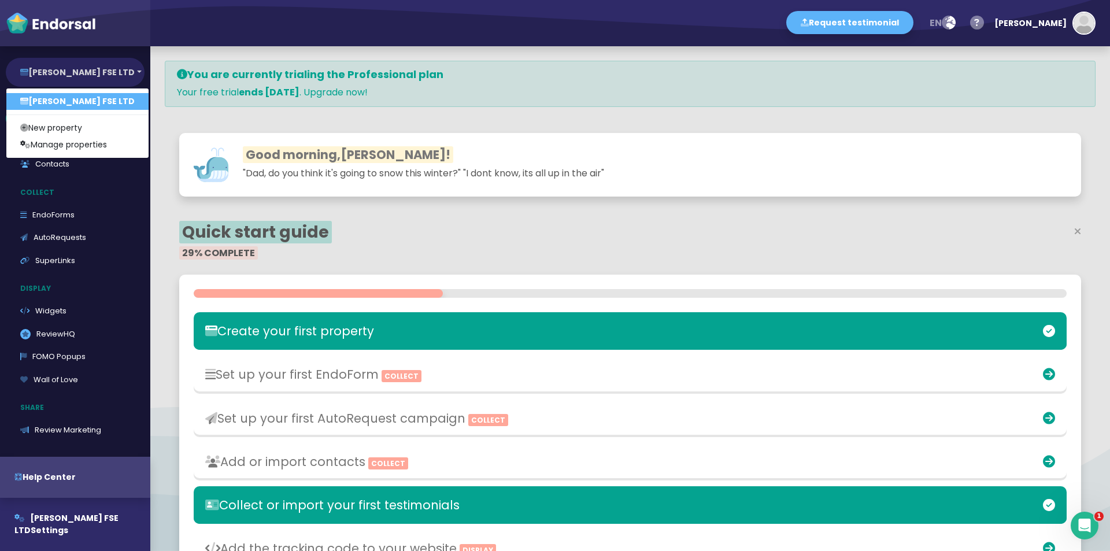
click at [114, 70] on button "[PERSON_NAME] FSE LTD" at bounding box center [75, 72] width 139 height 29
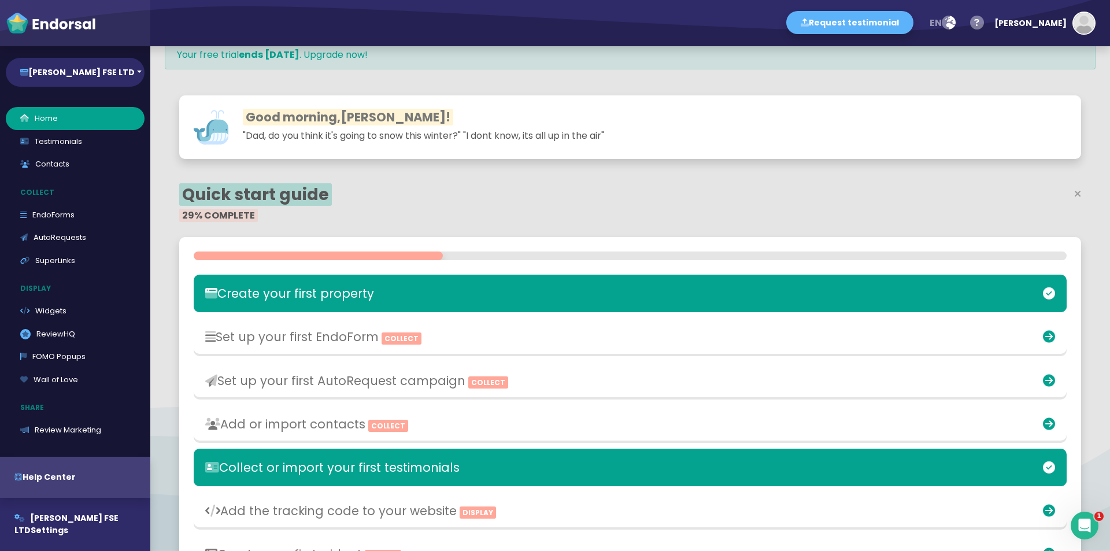
scroll to position [58, 0]
